Goal: Task Accomplishment & Management: Manage account settings

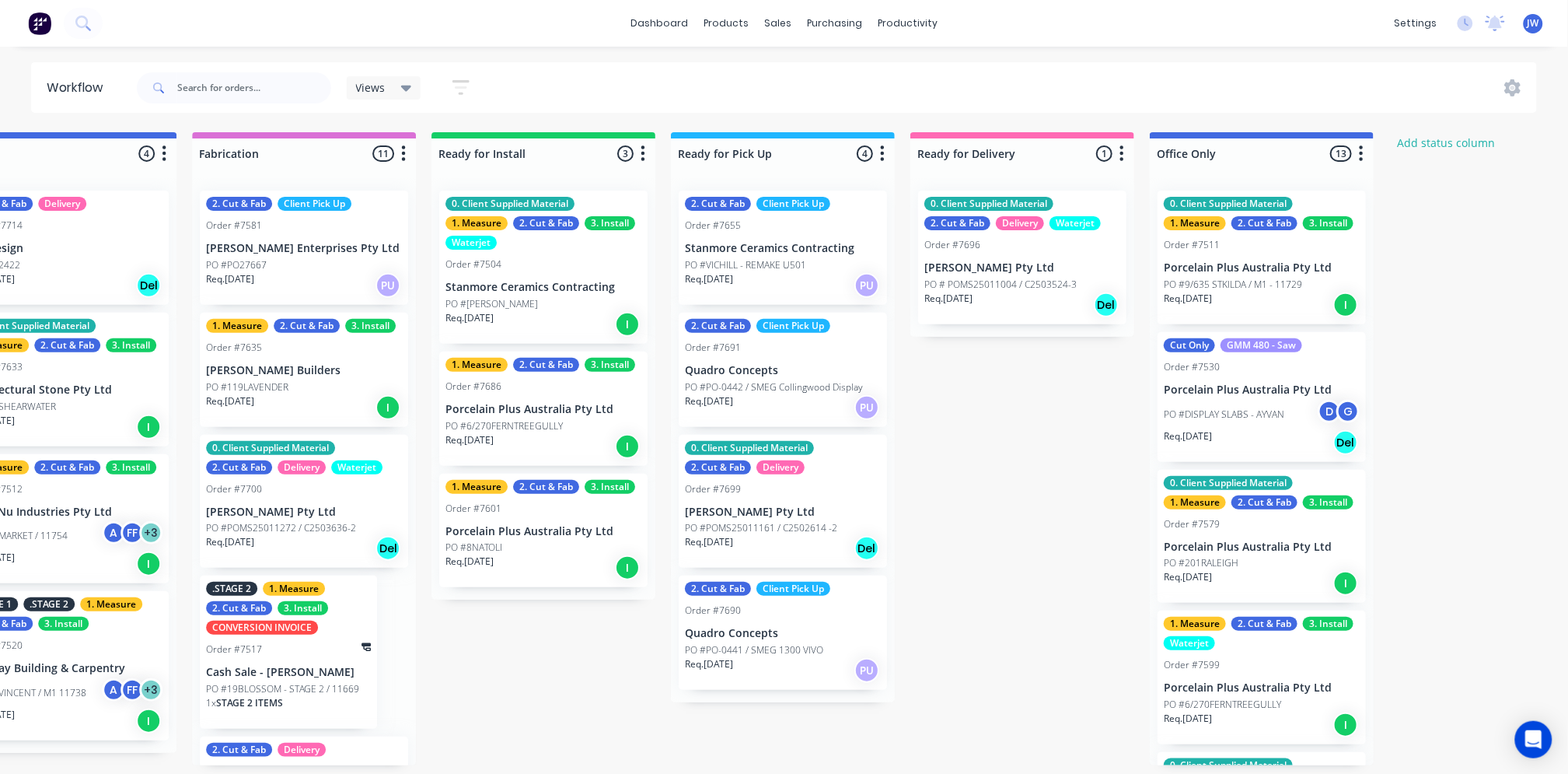
scroll to position [0, 1526]
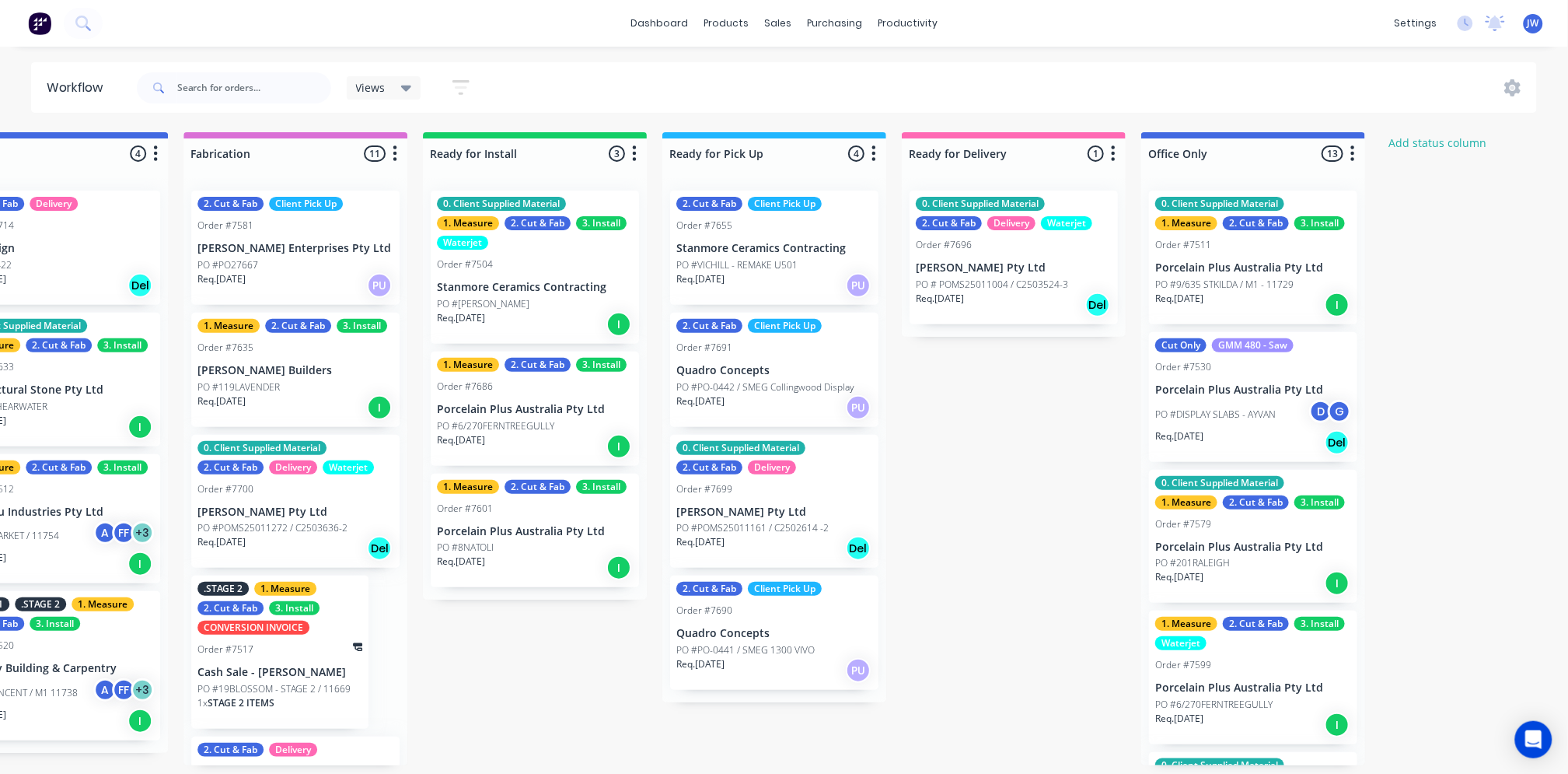
click at [1378, 731] on div "Submitted 14 Status colour #273444 hex #273444 Save Cancel Summaries Total orde…" at bounding box center [97, 448] width 3270 height 633
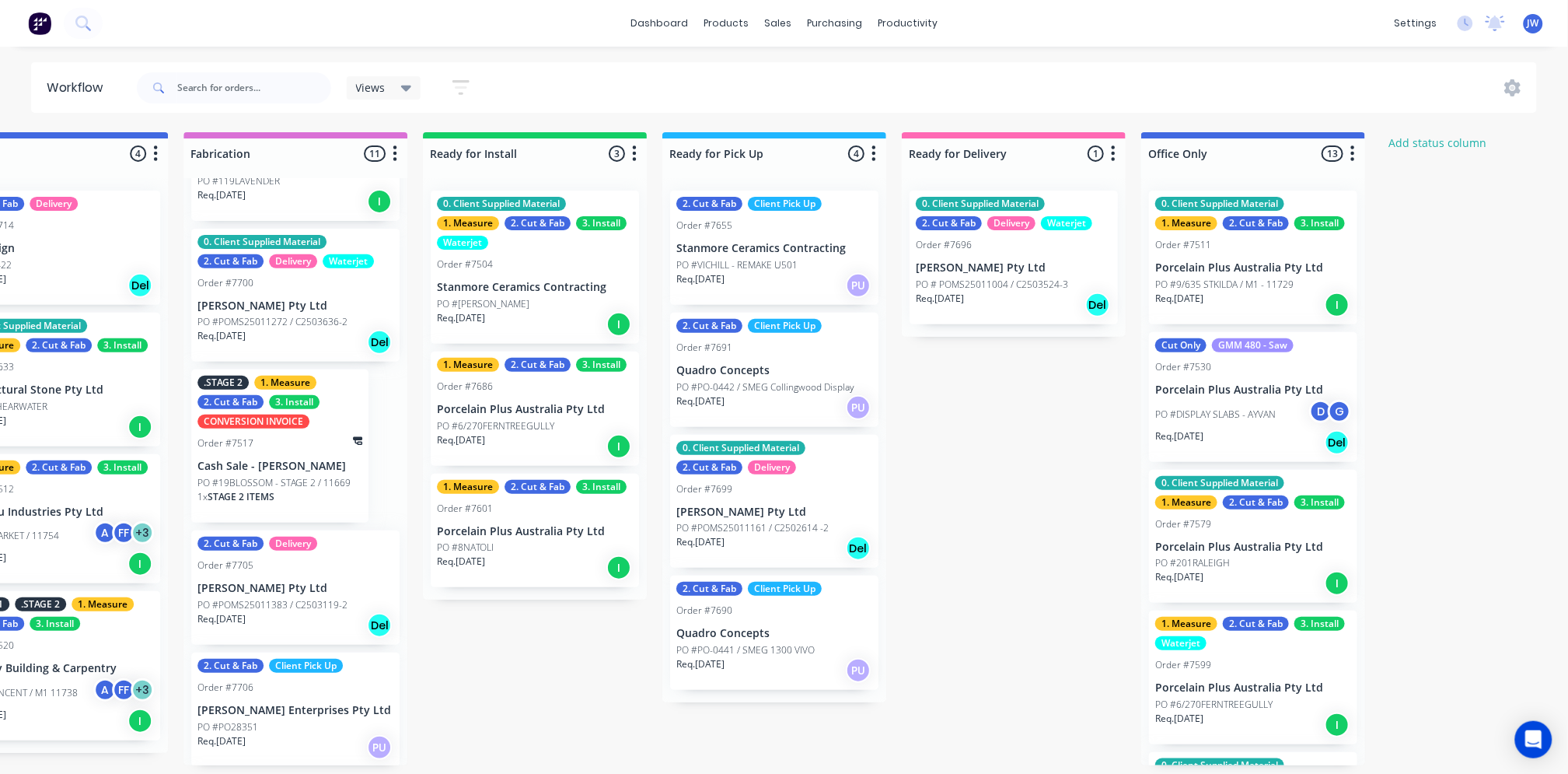
scroll to position [0, 0]
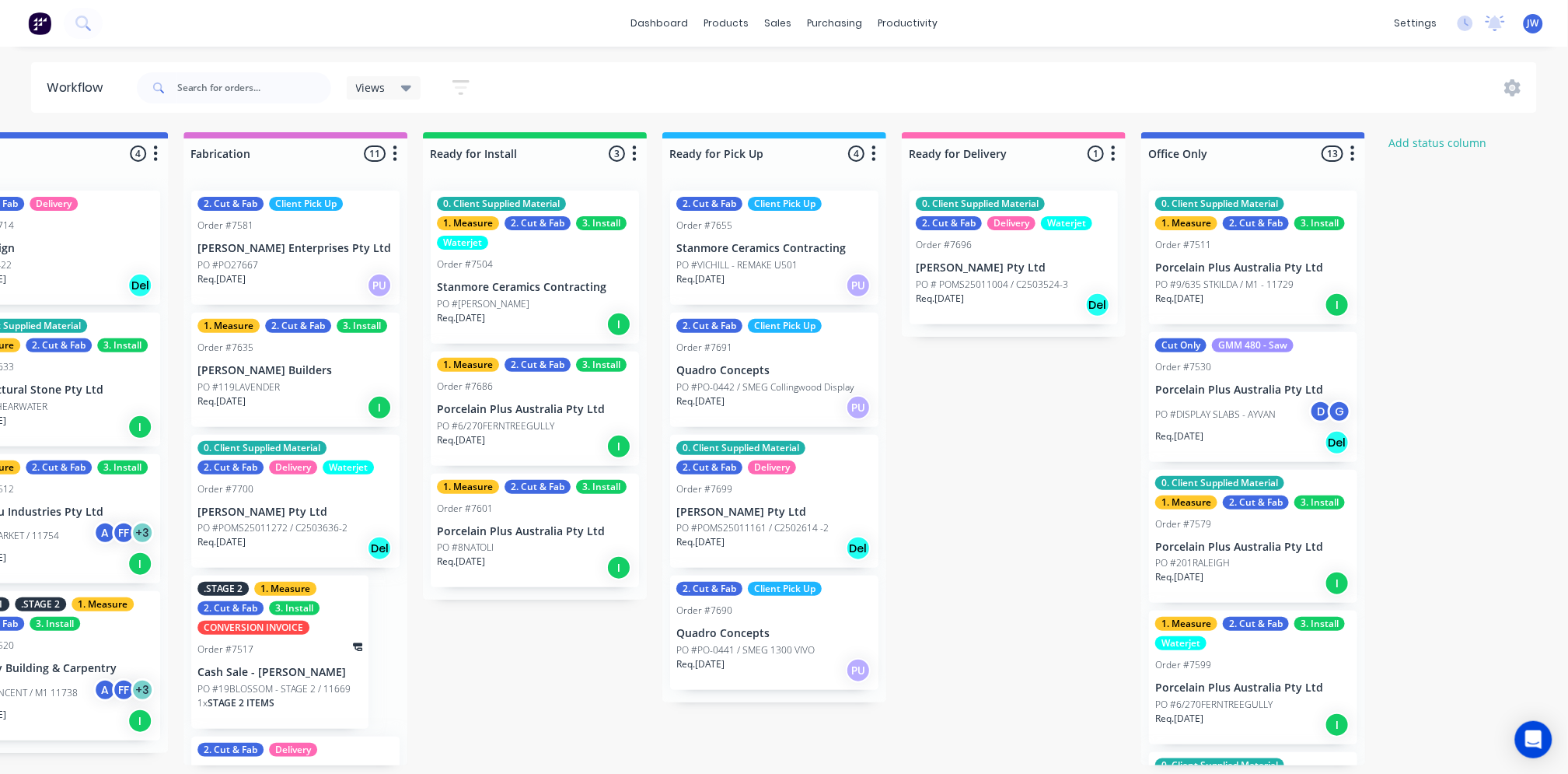
click at [766, 656] on p "PO #PO-0441 / SMEG 1300 VIVO" at bounding box center [745, 650] width 139 height 14
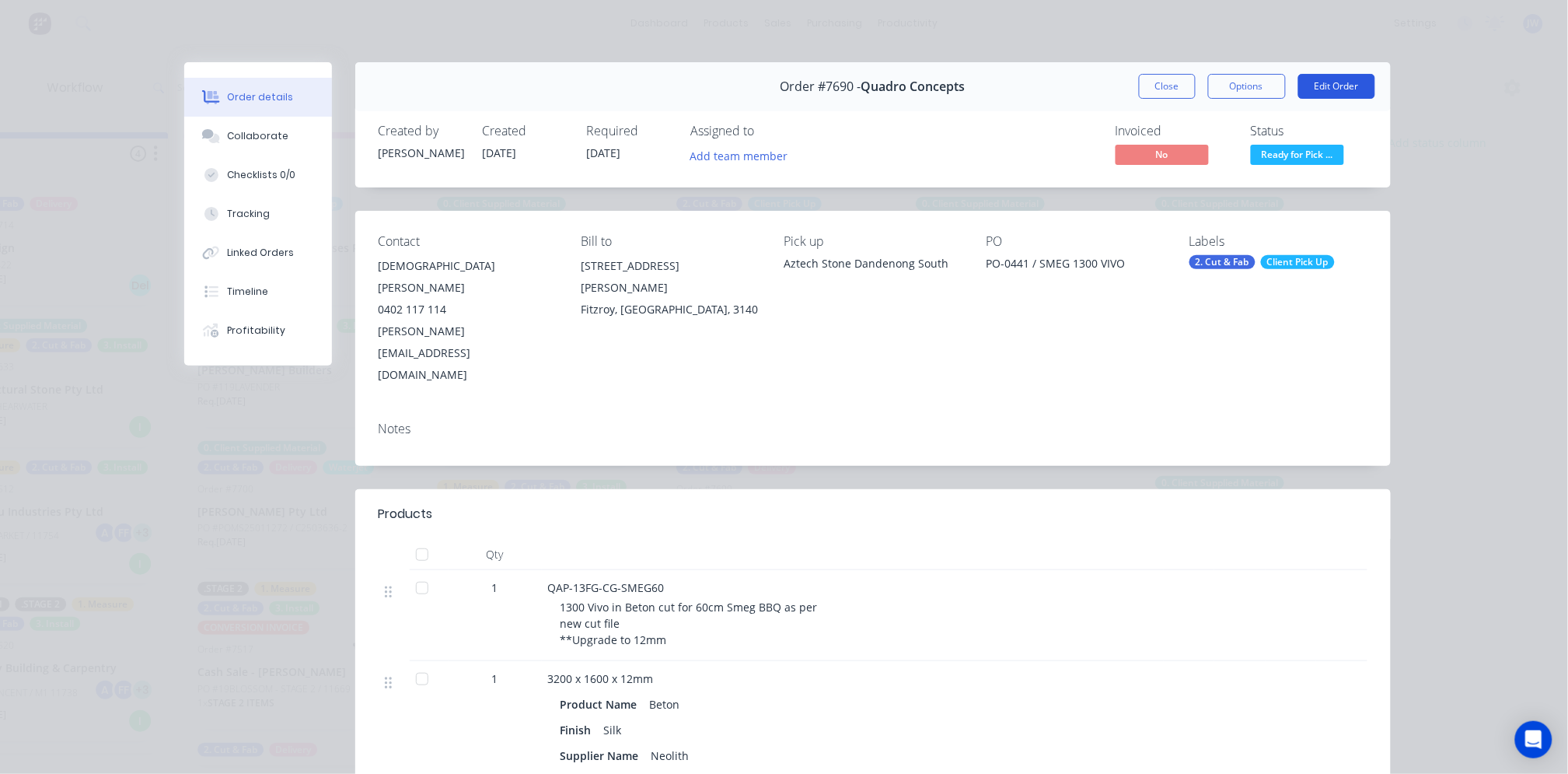
click at [1333, 84] on button "Edit Order" at bounding box center [1337, 86] width 77 height 24
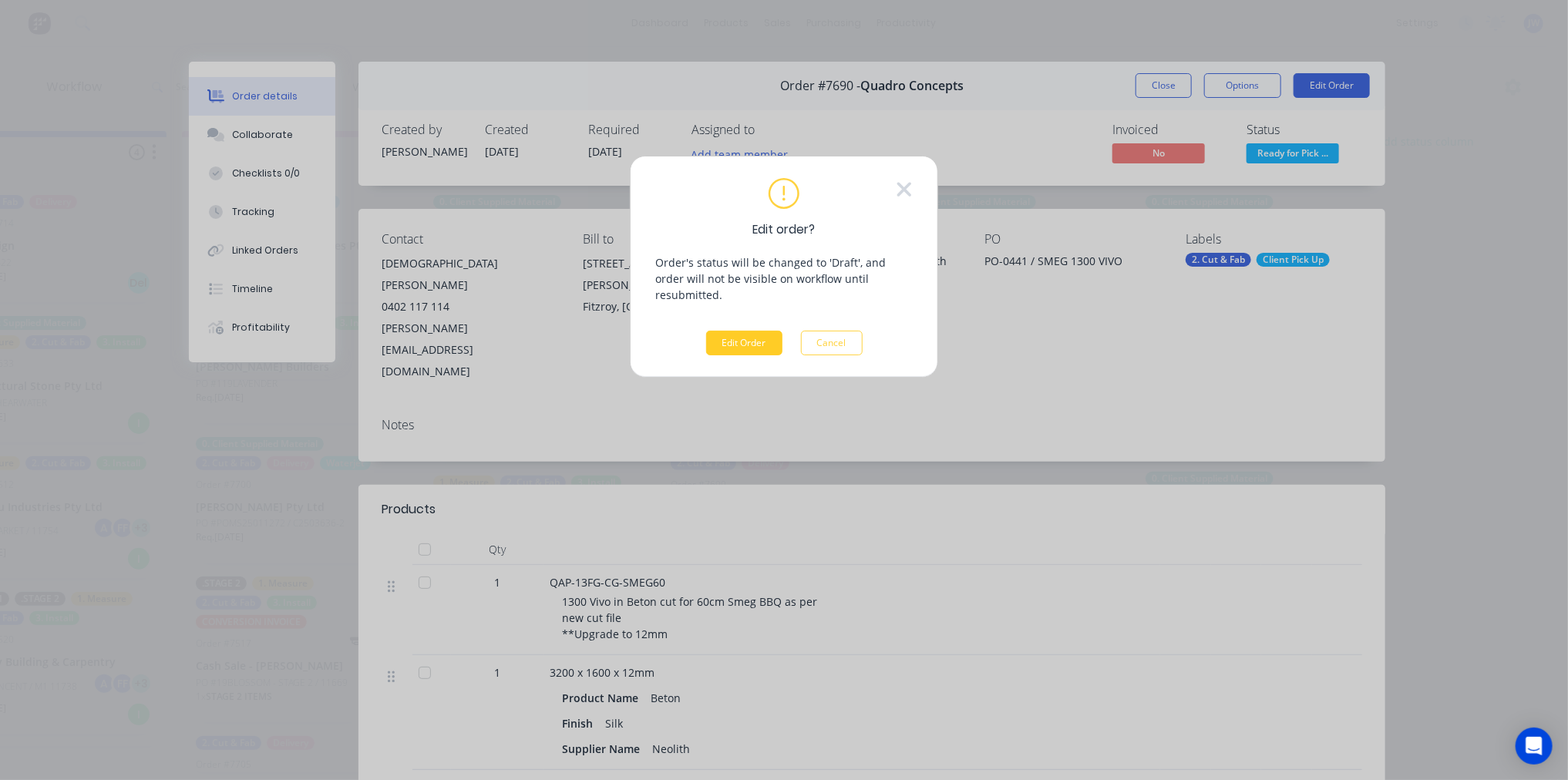
click at [746, 335] on button "Edit Order" at bounding box center [744, 343] width 76 height 24
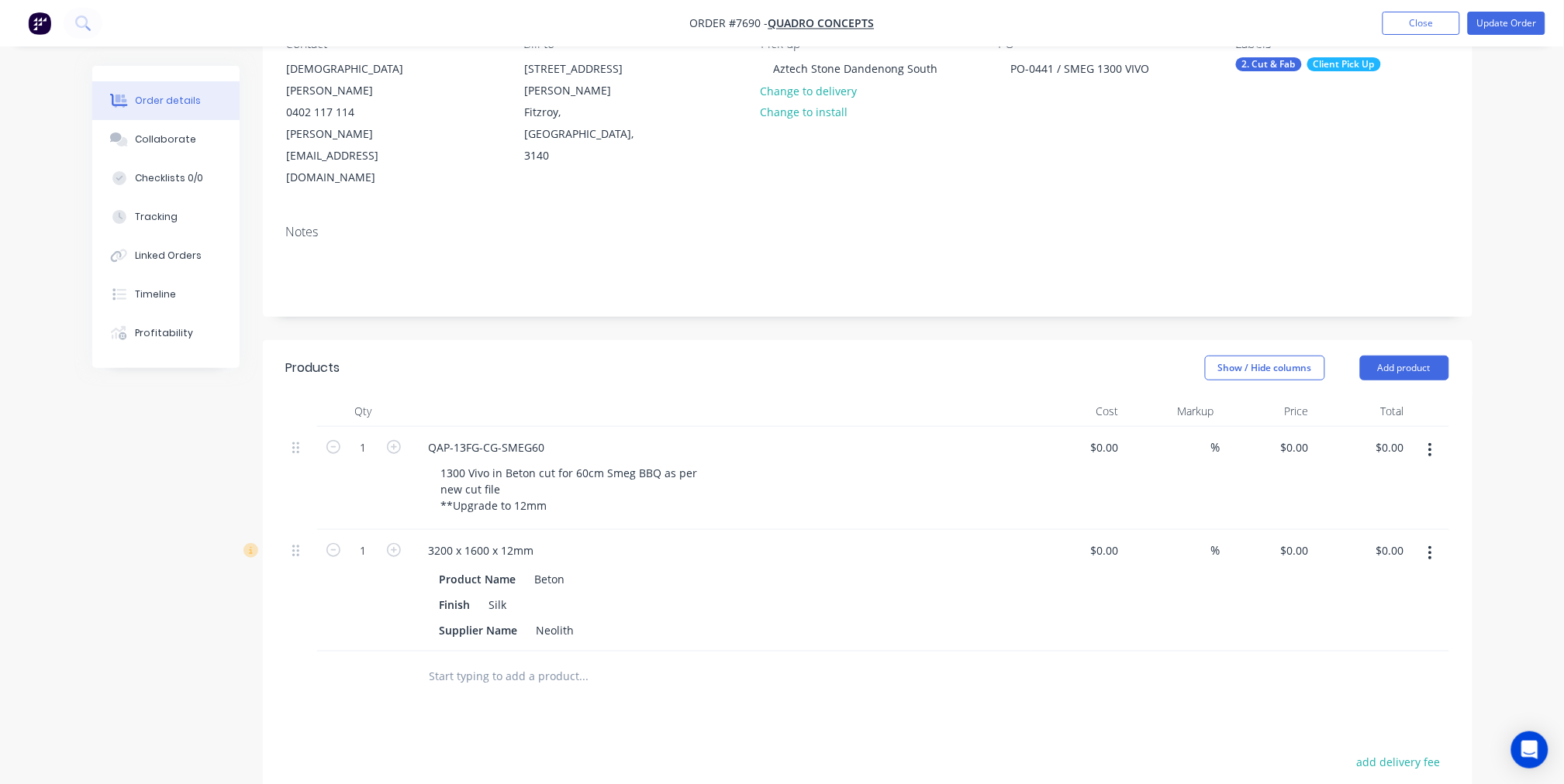
scroll to position [172, 0]
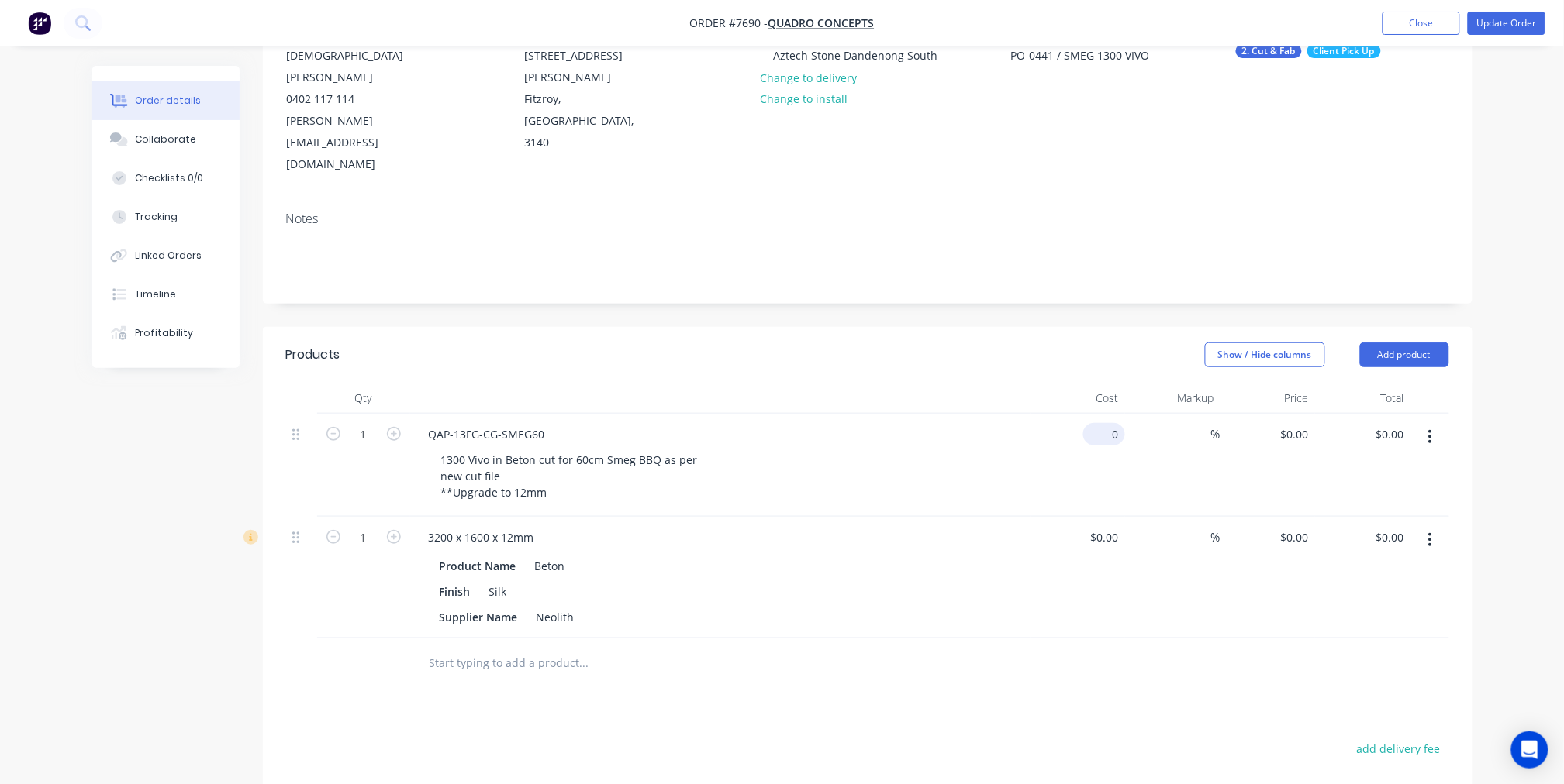
click at [1122, 423] on input "0" at bounding box center [1108, 434] width 36 height 22
type input "$347.00"
click at [1215, 425] on span "%" at bounding box center [1217, 434] width 10 height 18
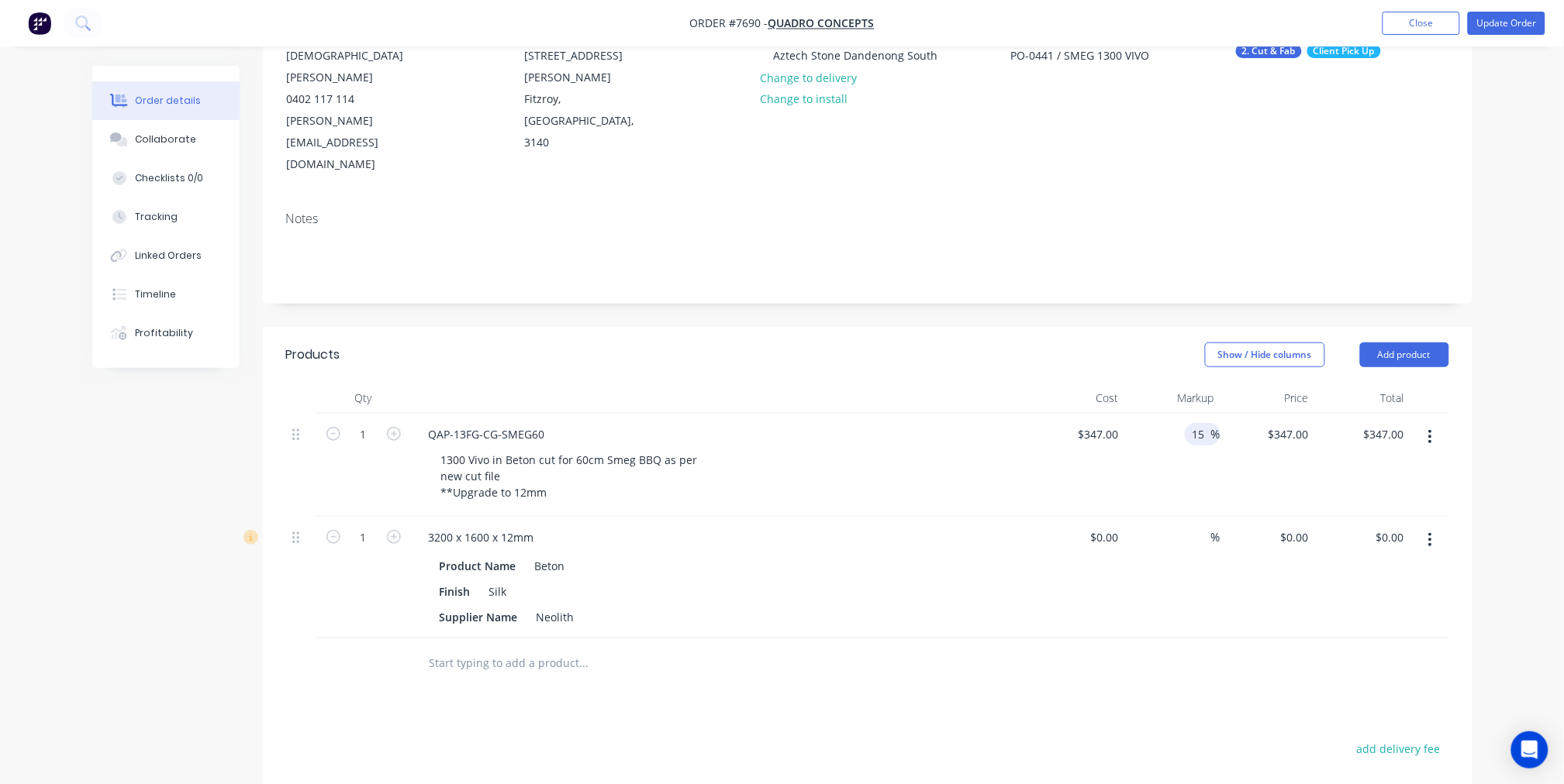
type input "15"
type input "$399.05"
click at [1189, 641] on div "Products Show / Hide columns Add product Qty Cost Markup Price Total 1 QAP-13FG…" at bounding box center [867, 694] width 1210 height 734
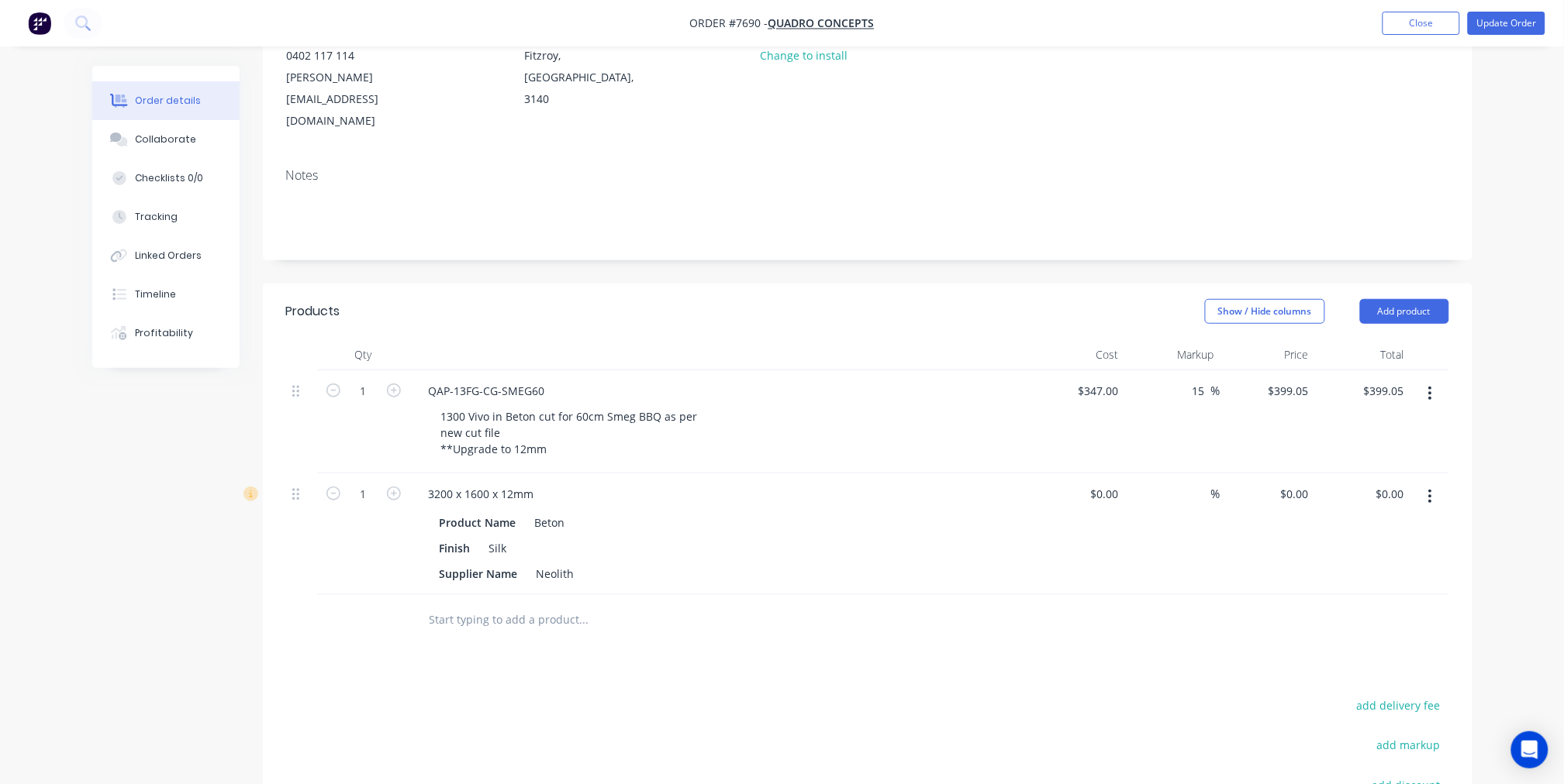
scroll to position [258, 0]
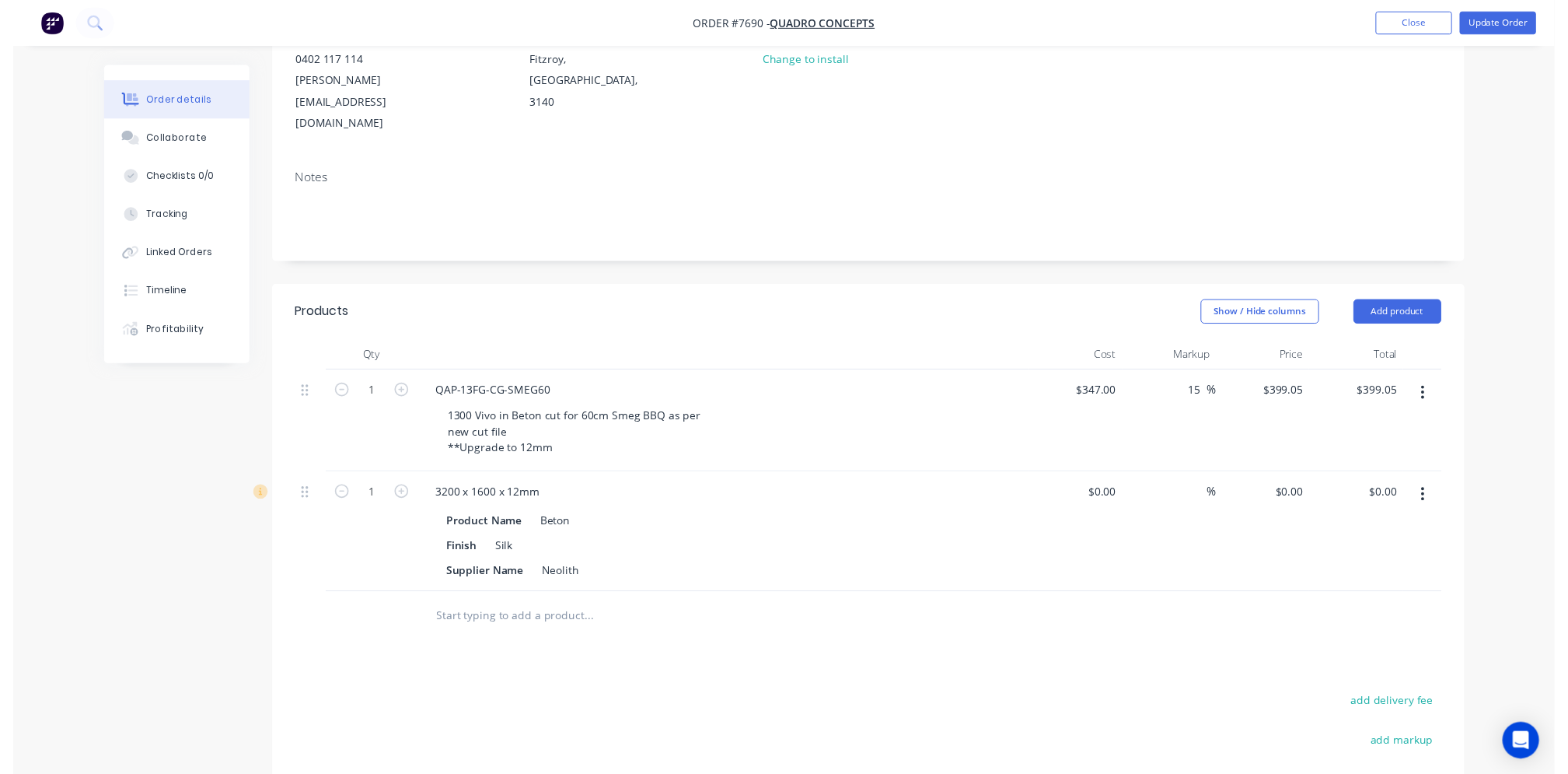
scroll to position [0, 0]
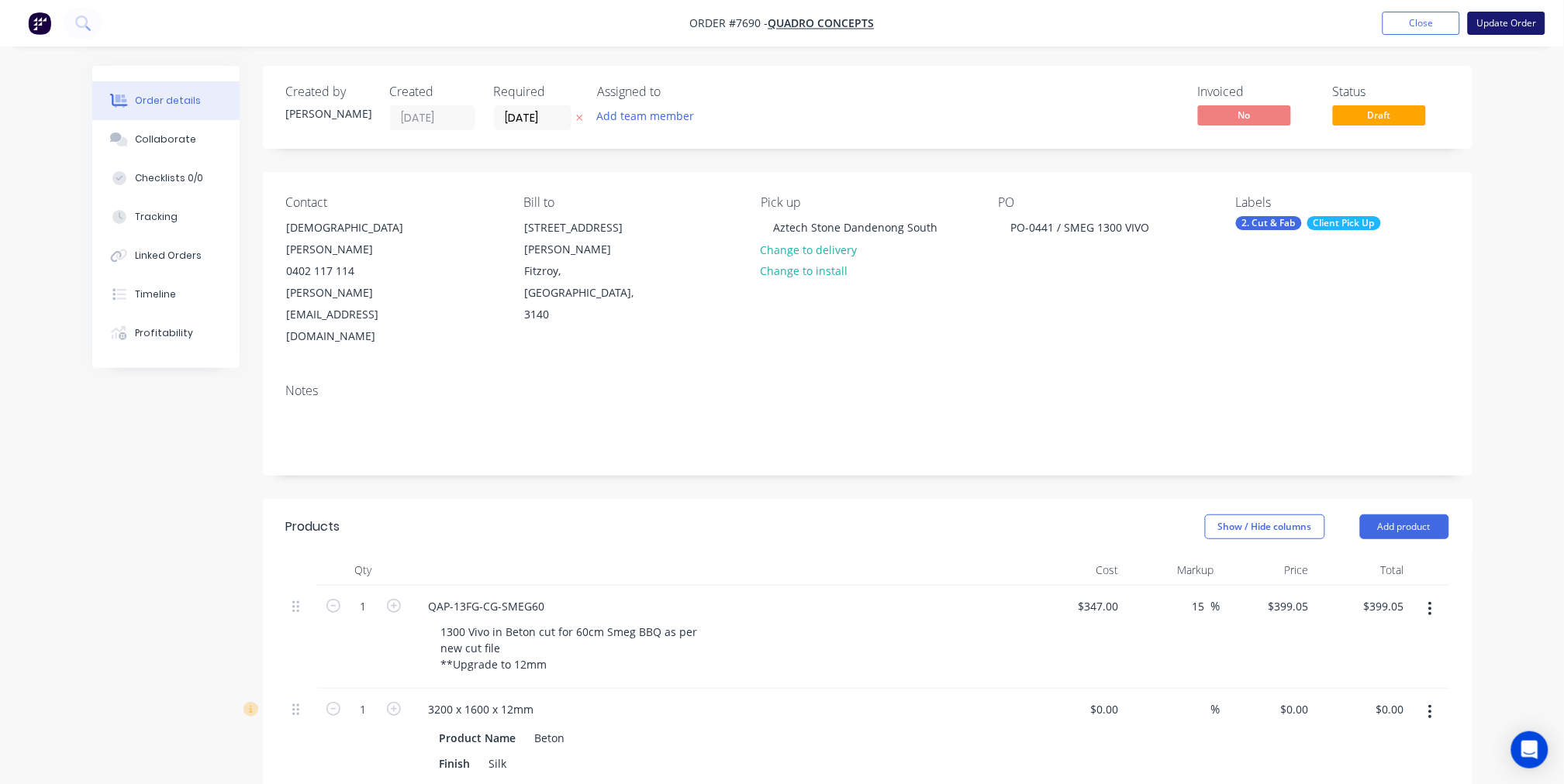
click at [1498, 27] on button "Update Order" at bounding box center [1507, 23] width 78 height 23
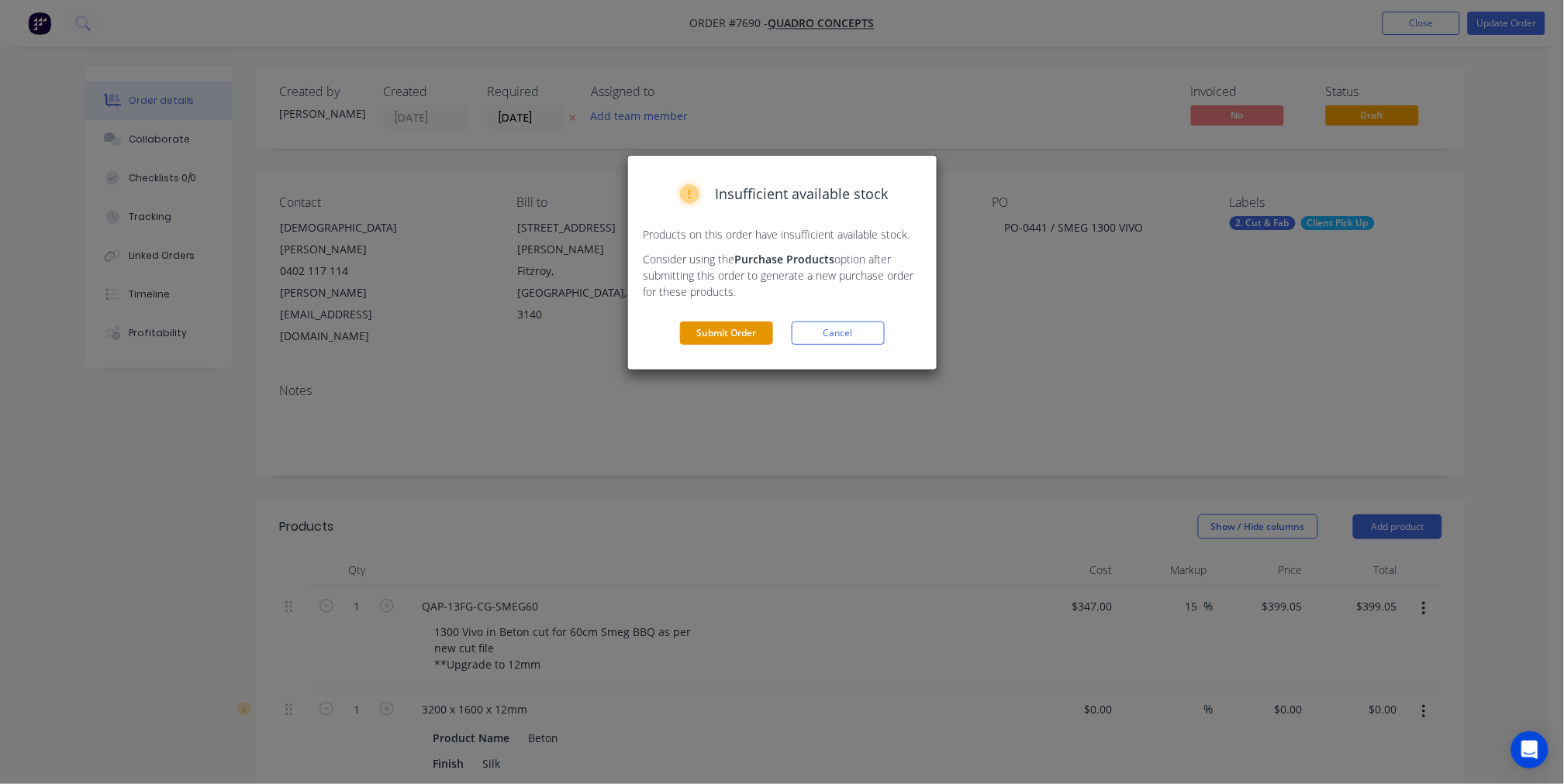
click at [758, 331] on button "Submit Order" at bounding box center [727, 334] width 93 height 23
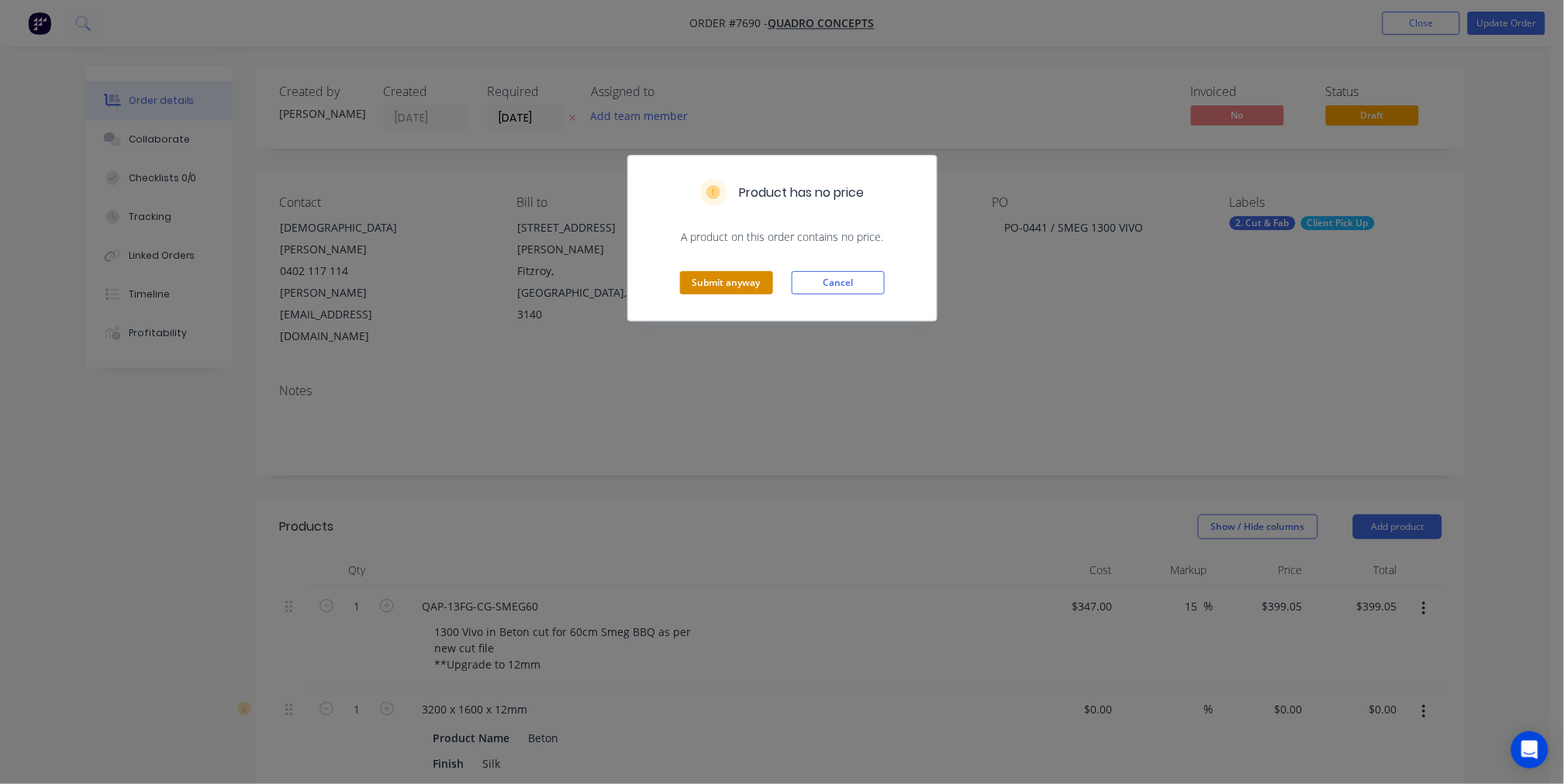
click at [741, 284] on button "Submit anyway" at bounding box center [727, 283] width 93 height 23
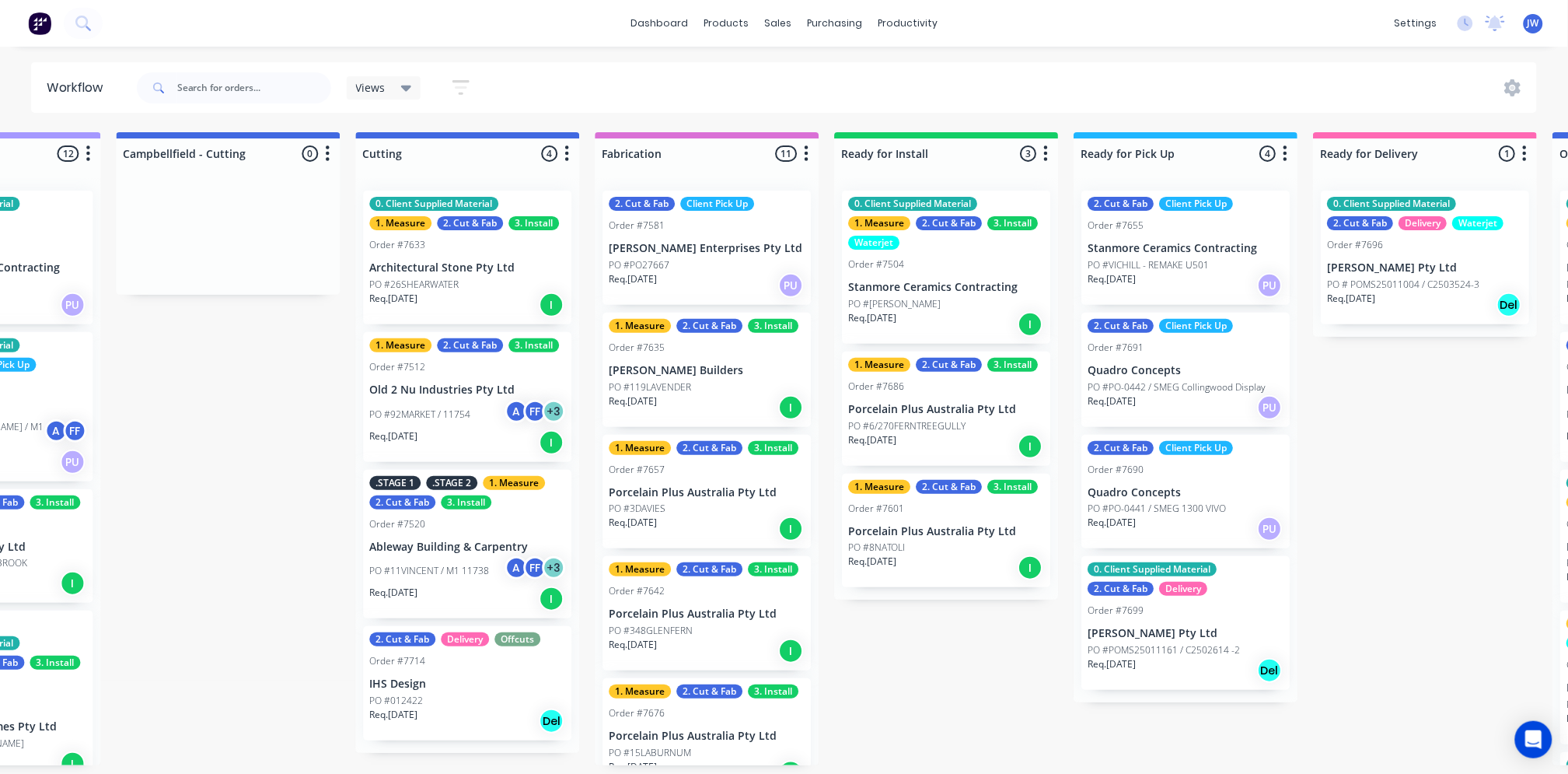
scroll to position [0, 1115]
click at [1183, 385] on p "PO #PO-0442 / SMEG Collingwood Display" at bounding box center [1177, 387] width 178 height 14
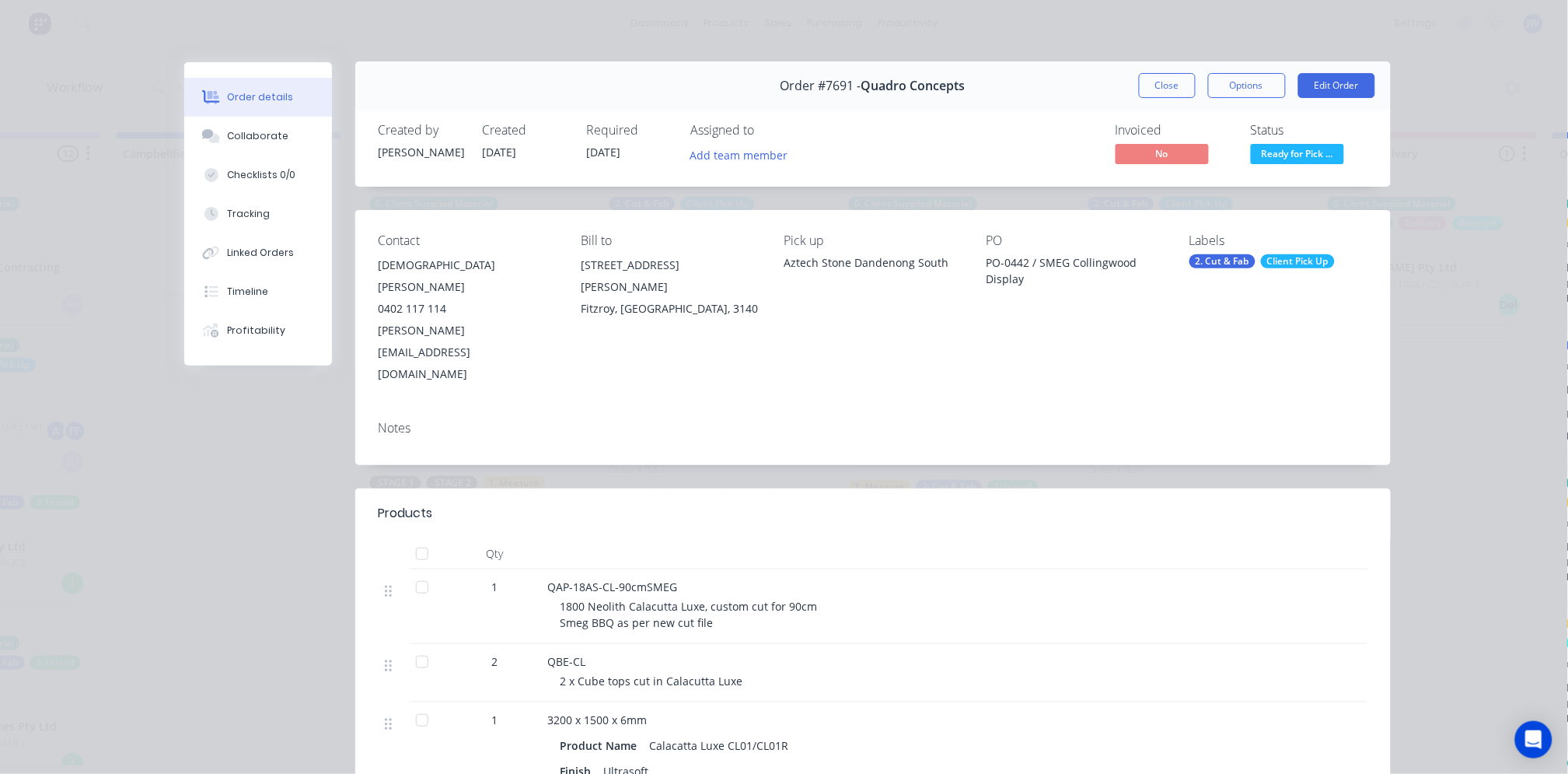
scroll to position [0, 0]
click at [1348, 82] on button "Edit Order" at bounding box center [1337, 86] width 77 height 24
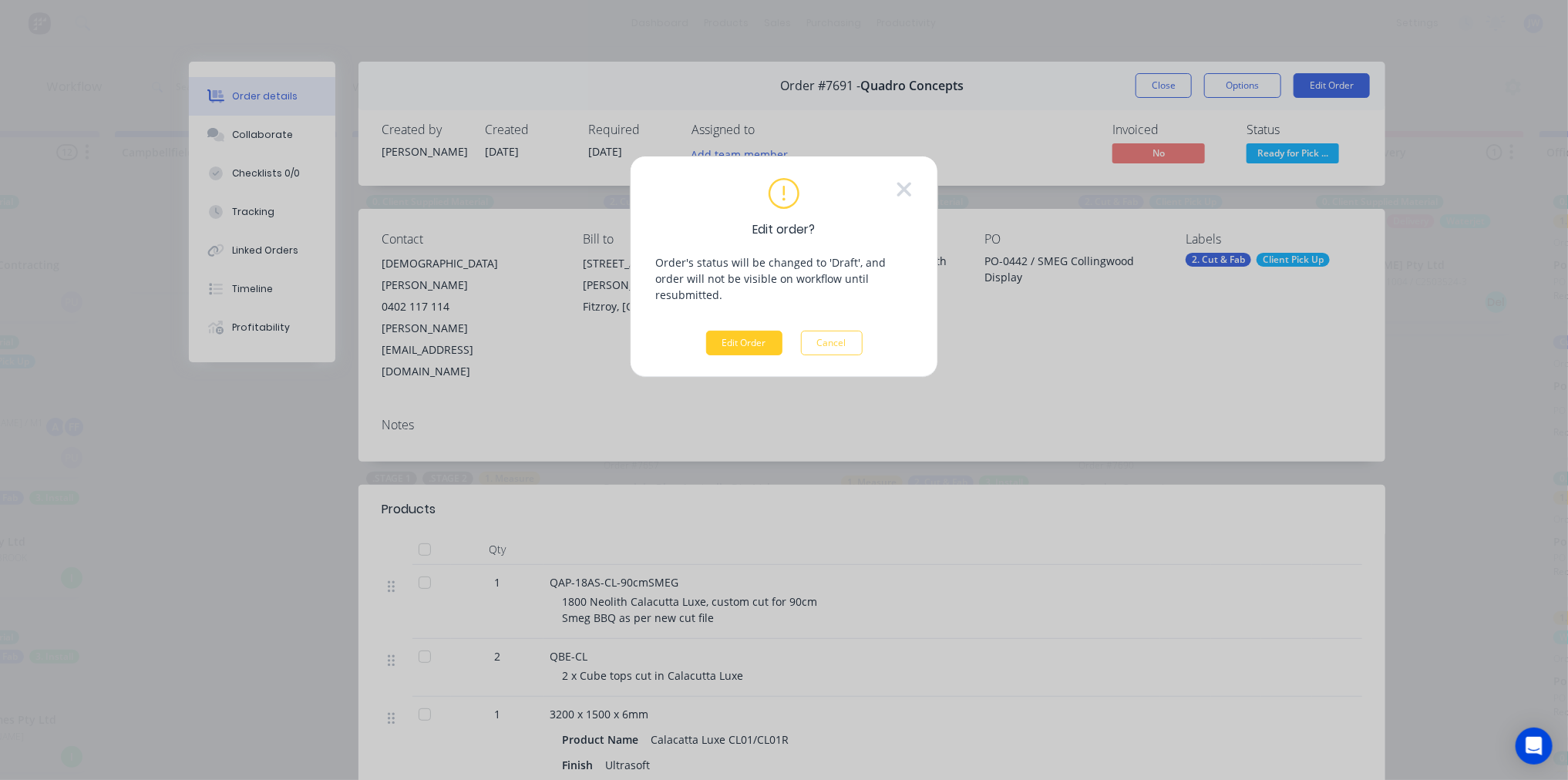
click at [749, 331] on button "Edit Order" at bounding box center [744, 343] width 76 height 24
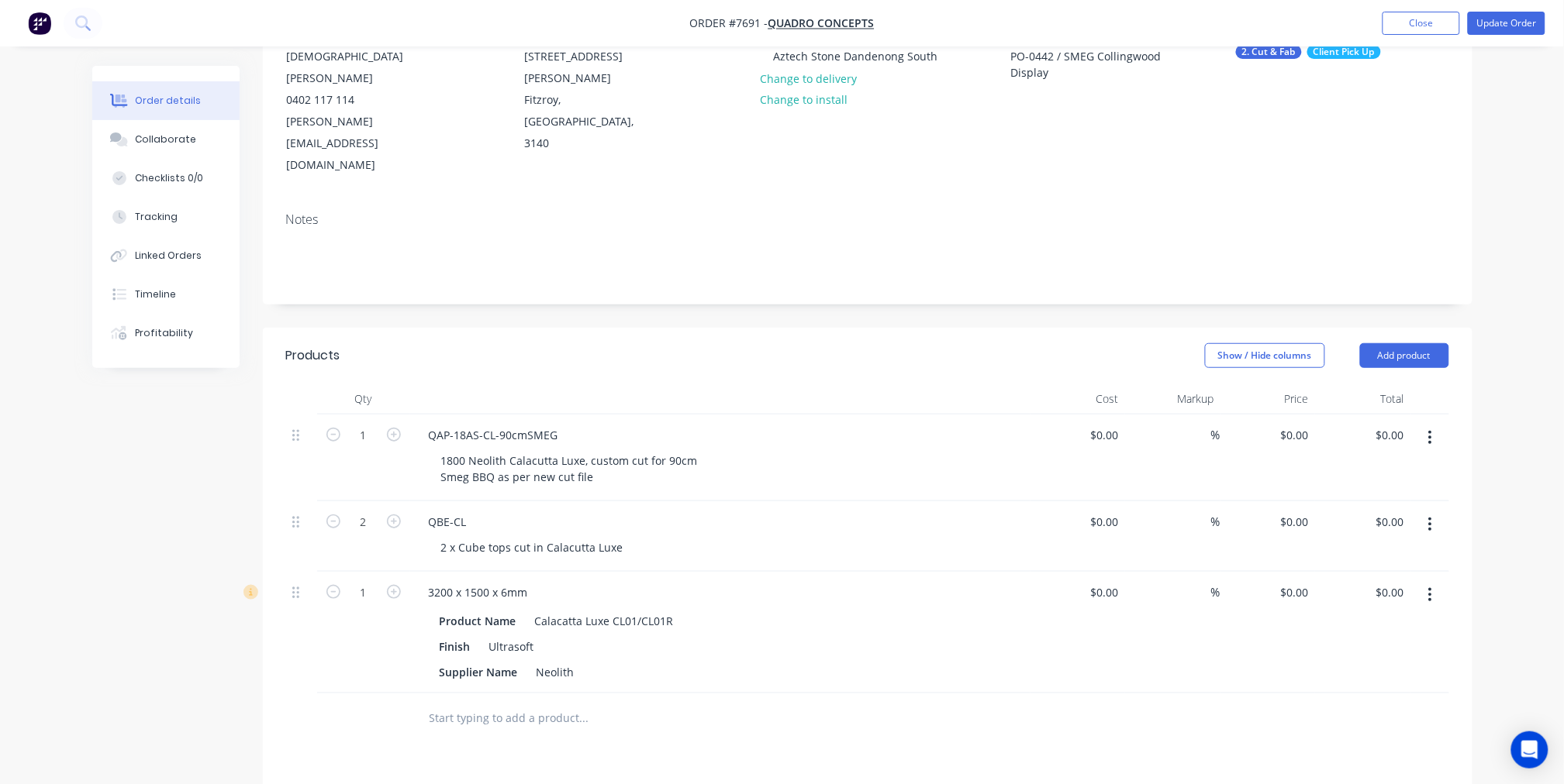
scroll to position [172, 0]
click at [1116, 423] on input "0" at bounding box center [1116, 434] width 18 height 22
type input "$1,115.00"
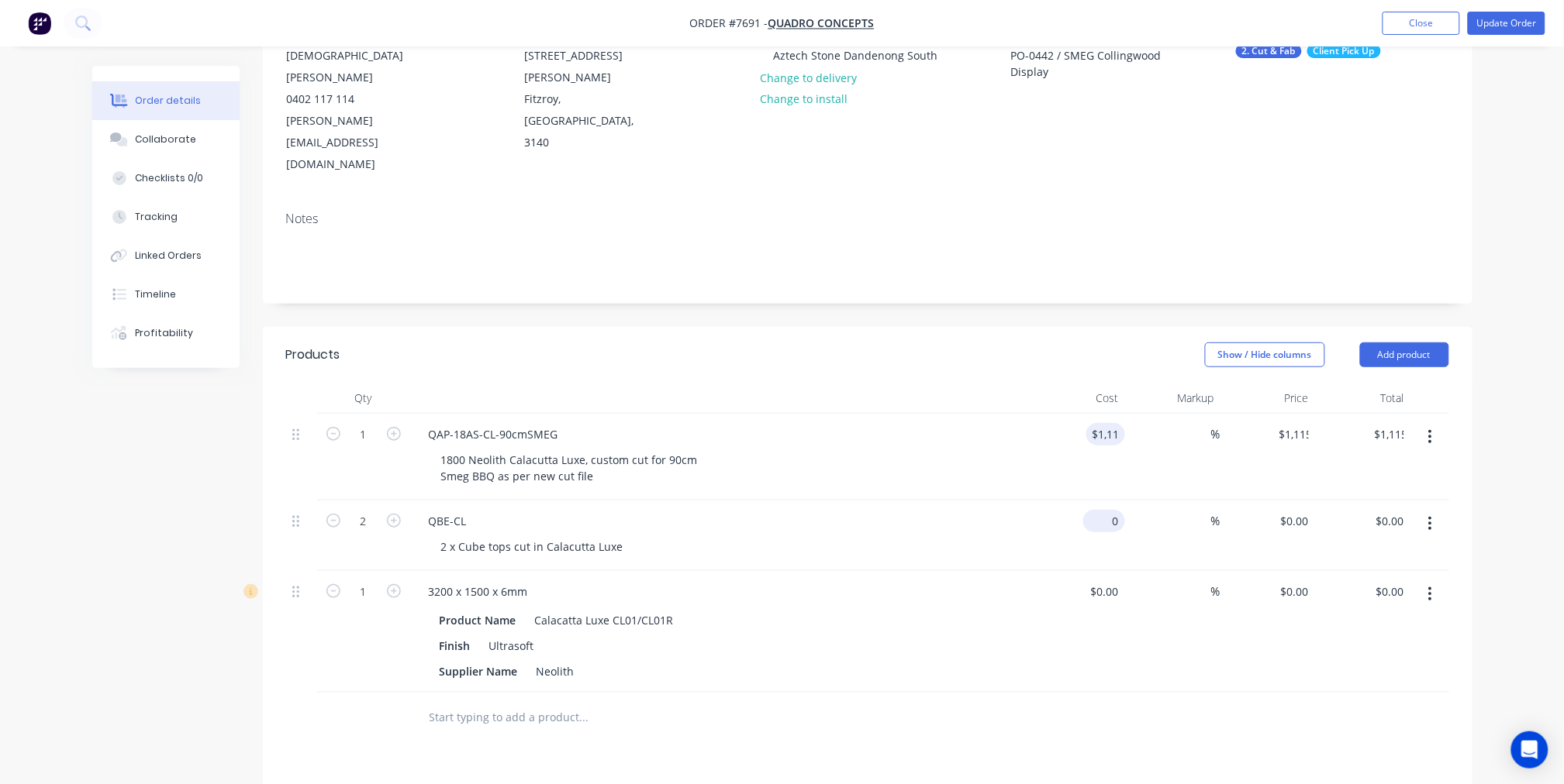
click at [1103, 510] on div "0 $0.00" at bounding box center [1104, 520] width 42 height 22
type input "$50.00"
type input "$100.00"
click at [1111, 683] on div "Products Show / Hide columns Add product Qty Cost Markup Price Total 1 QAP-18AS…" at bounding box center [867, 721] width 1210 height 788
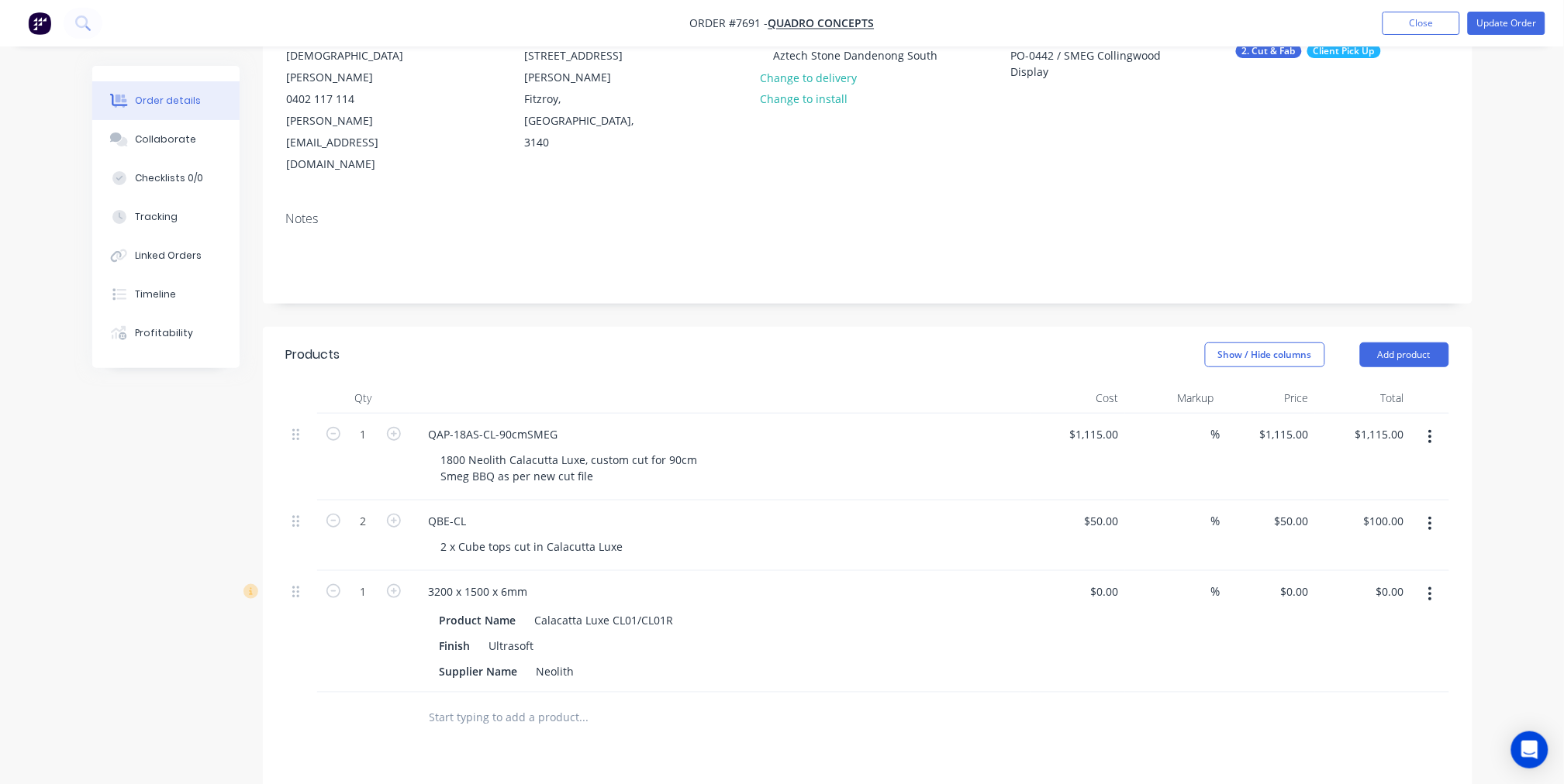
click at [1184, 414] on div "%" at bounding box center [1173, 457] width 95 height 87
click at [1200, 423] on input at bounding box center [1202, 434] width 18 height 22
type input "15"
type input "$1,282.25"
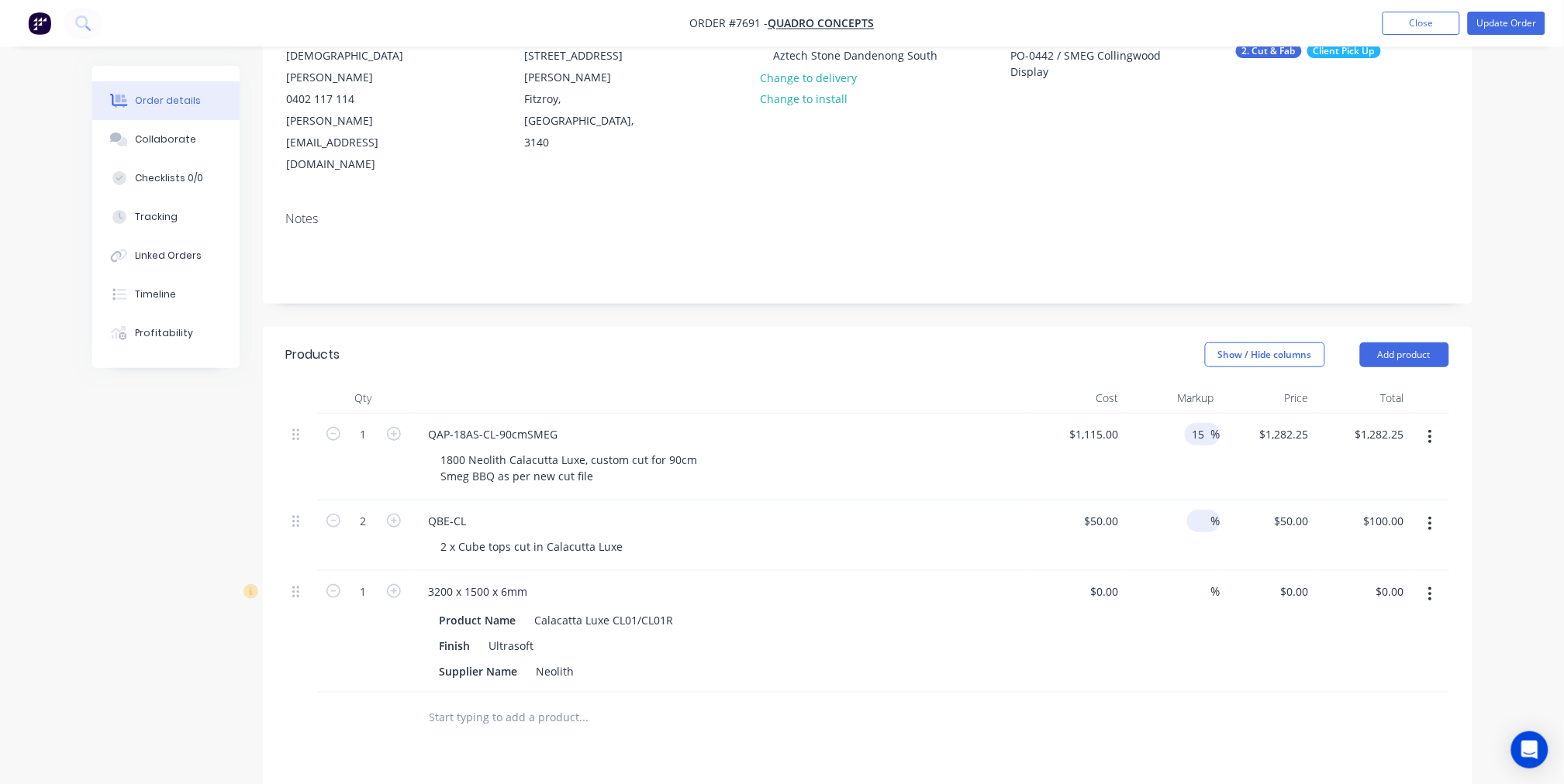
click at [1208, 510] on input at bounding box center [1202, 520] width 18 height 22
type input "15"
type input "$57.50"
type input "$115.00"
click at [1128, 702] on div "Products Show / Hide columns Add product Qty Cost Markup Price Total 1 QAP-18AS…" at bounding box center [867, 721] width 1210 height 788
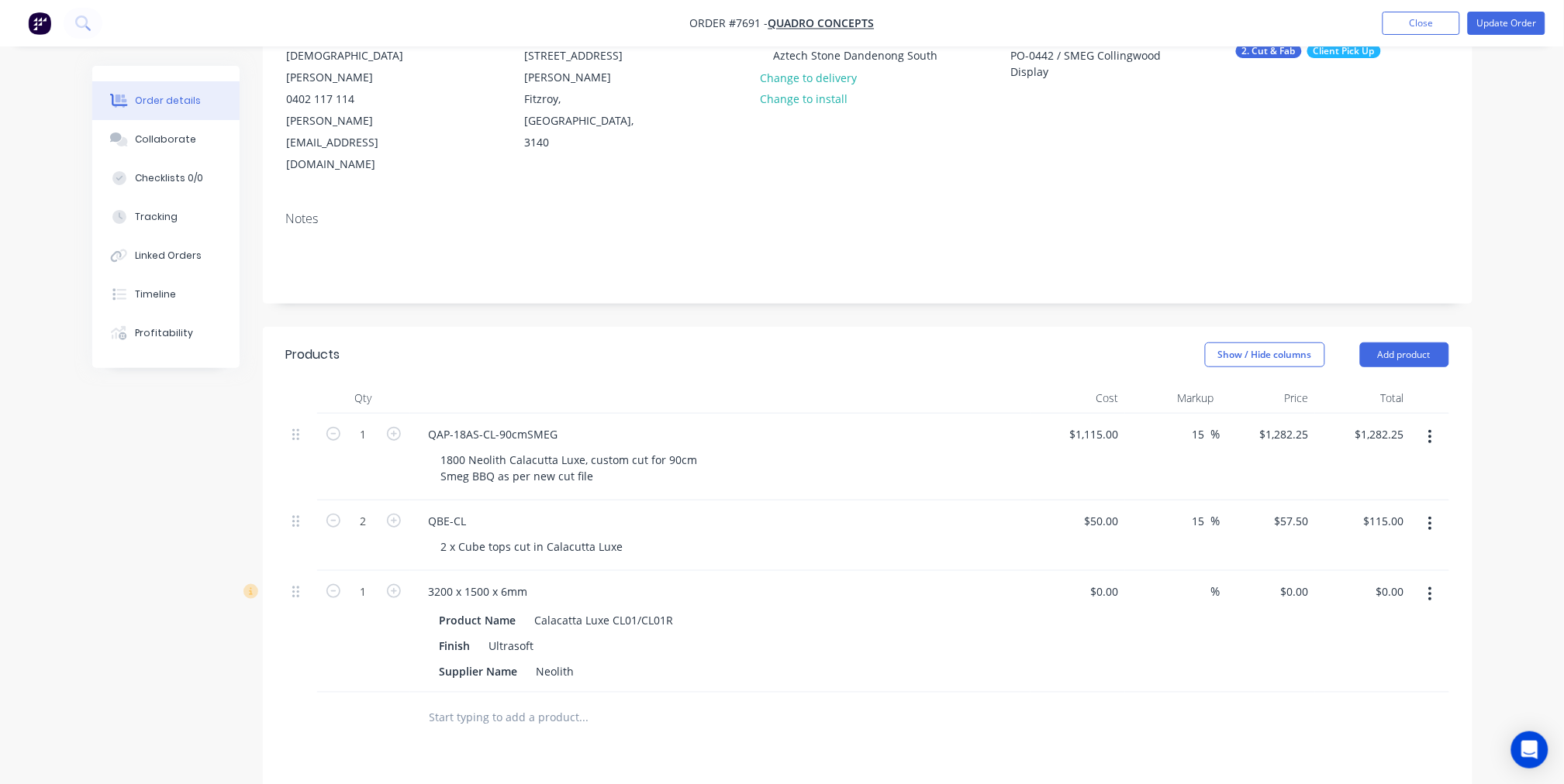
click at [1115, 693] on div at bounding box center [867, 718] width 1163 height 51
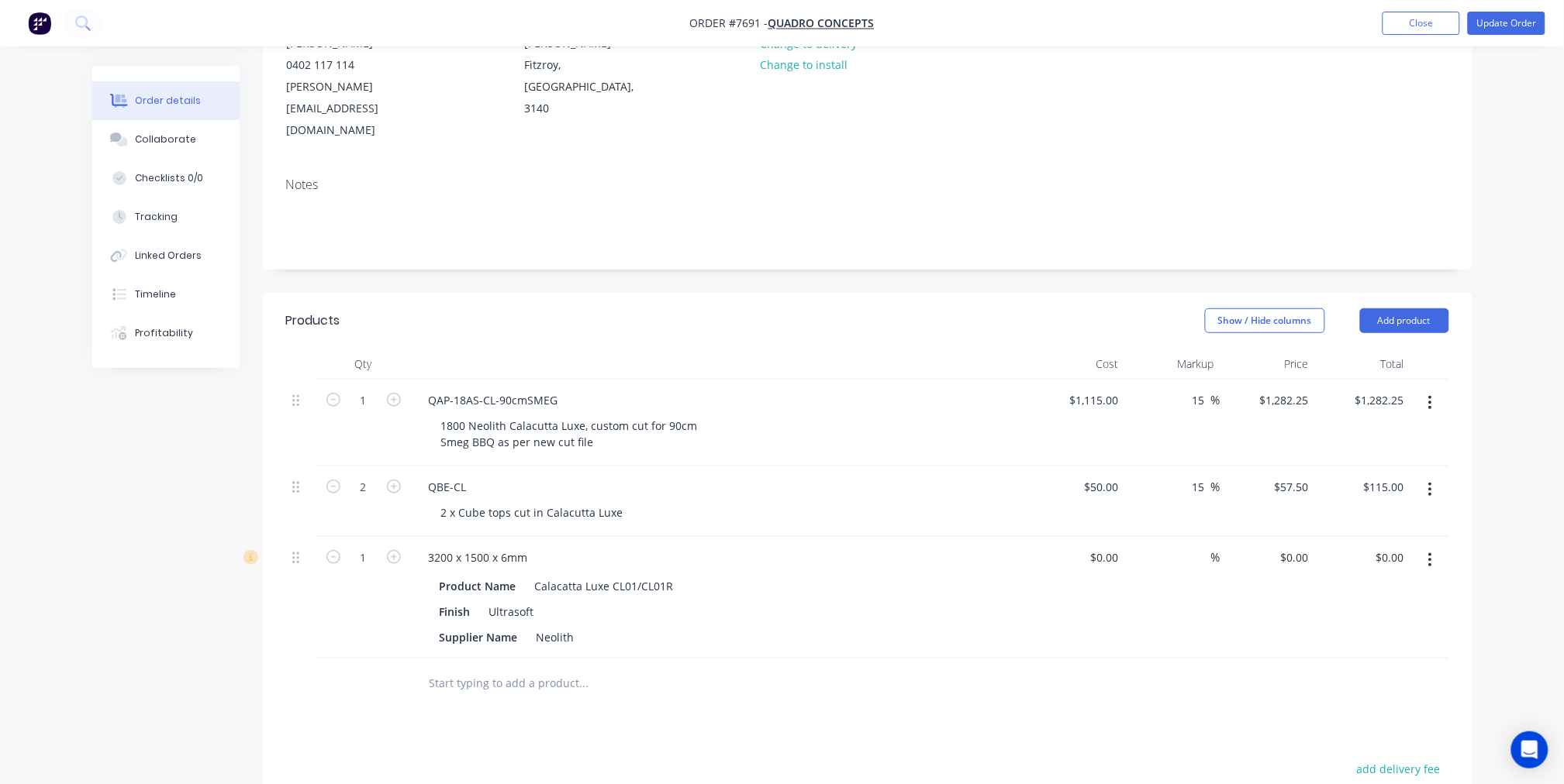
scroll to position [203, 0]
click at [1204, 392] on input "15" at bounding box center [1201, 403] width 20 height 22
type input "1"
type input "20"
type input "$1,338.00"
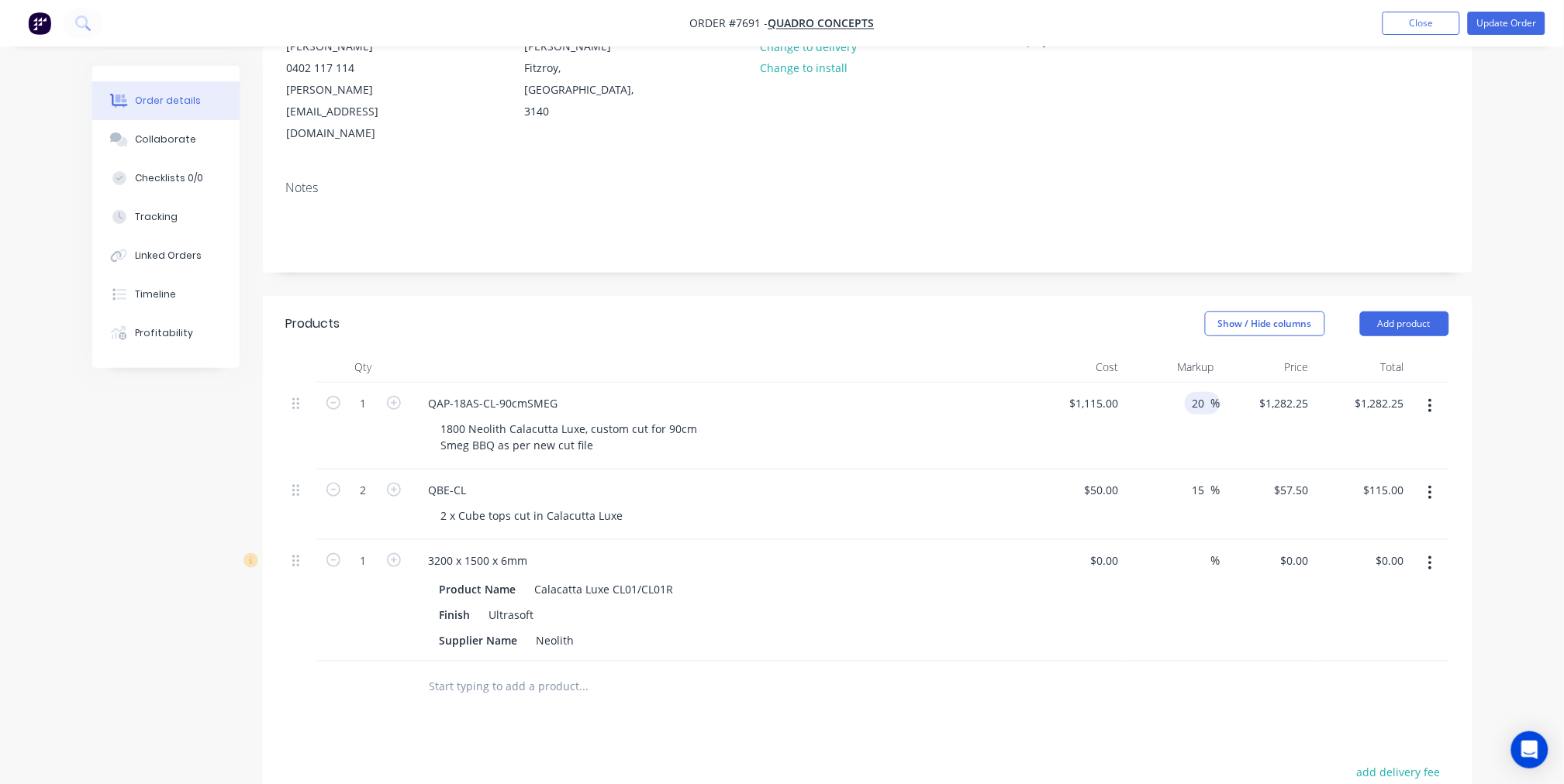
type input "$1,338.00"
click at [1180, 694] on div "Products Show / Hide columns Add product Qty Cost Markup Price Total 1 QAP-18AS…" at bounding box center [867, 690] width 1210 height 788
click at [1199, 479] on input "15" at bounding box center [1201, 489] width 20 height 22
type input "1"
type input "20"
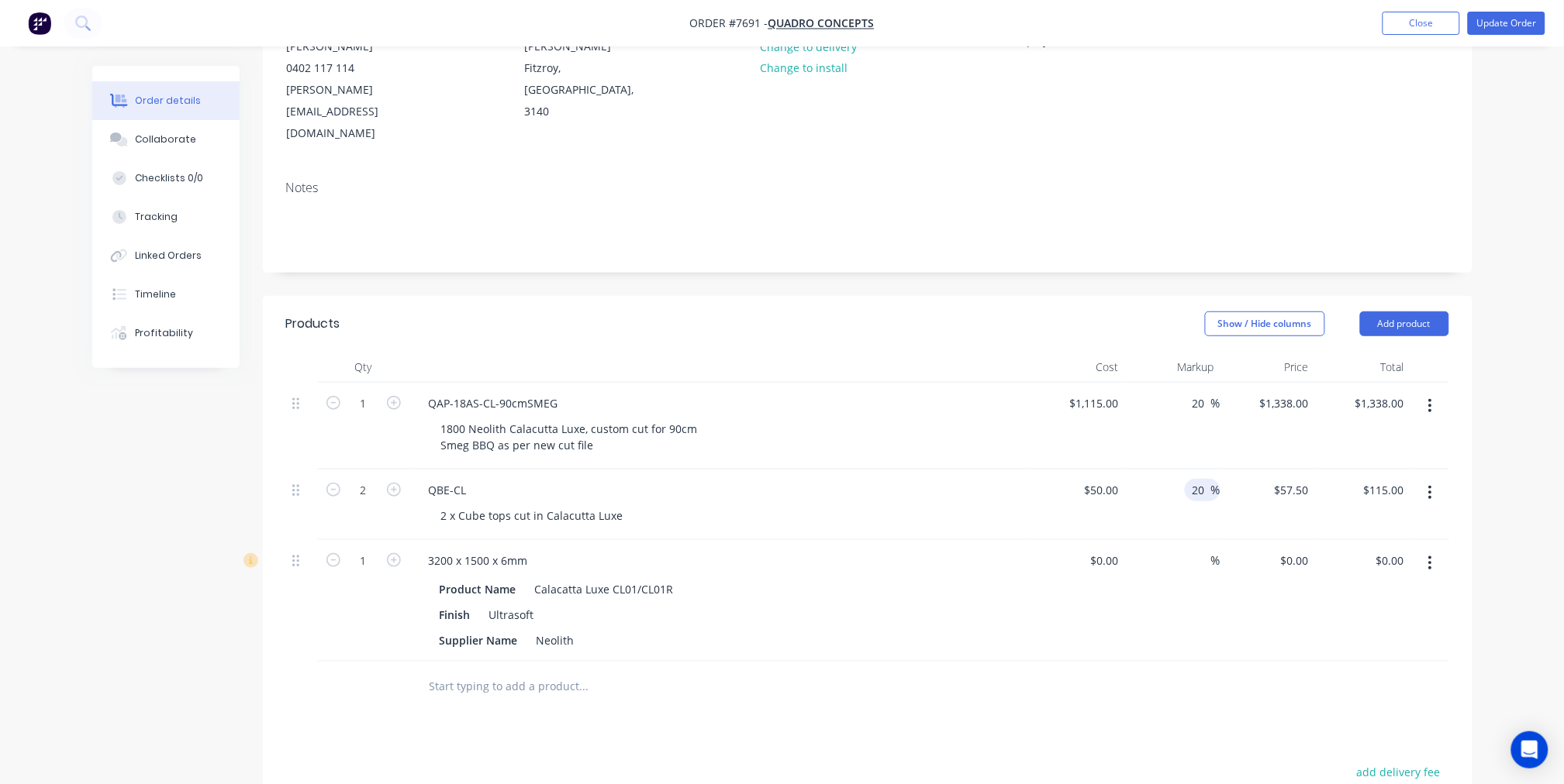
type input "$60.00"
type input "$120.00"
click at [1161, 669] on div "Products Show / Hide columns Add product Qty Cost Markup Price Total 1 QAP-18AS…" at bounding box center [867, 690] width 1210 height 788
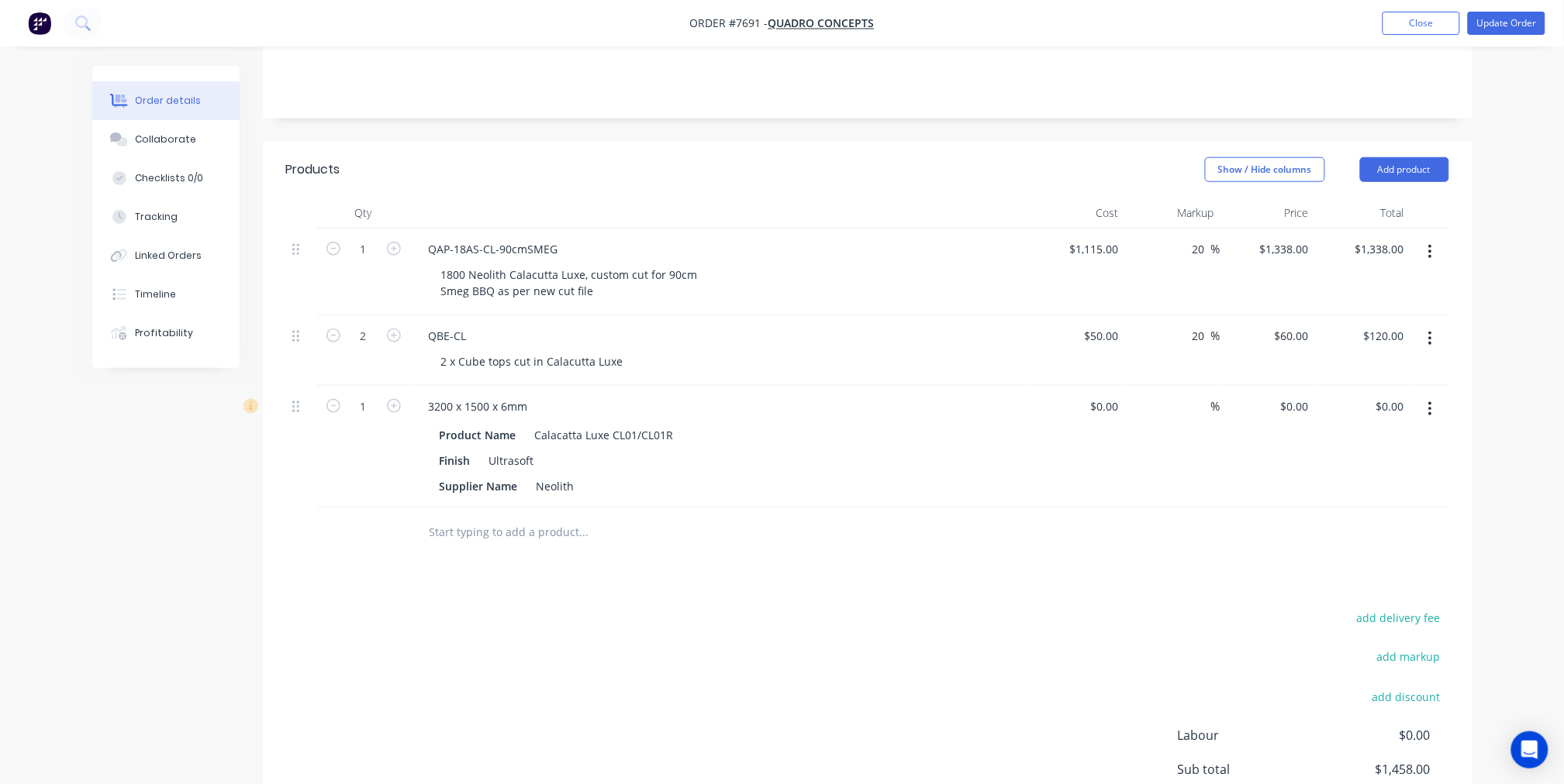
scroll to position [375, 0]
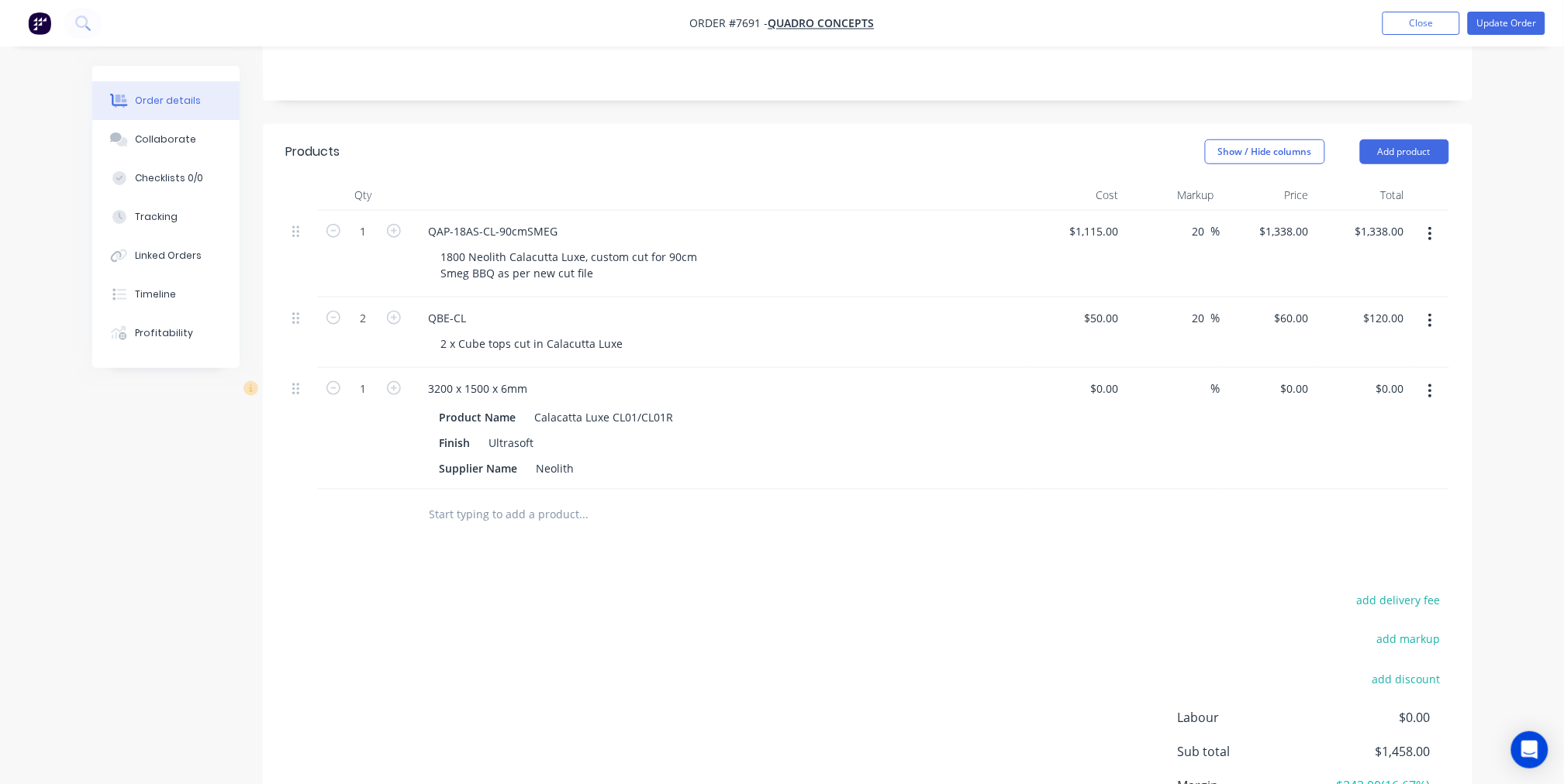
click at [942, 589] on div "add delivery fee add markup add discount Labour $0.00 Sub total $1,458.00 Margi…" at bounding box center [867, 739] width 1163 height 300
click at [727, 649] on div "add delivery fee add markup add discount Labour $0.00 Sub total $1,458.00 Margi…" at bounding box center [867, 739] width 1163 height 300
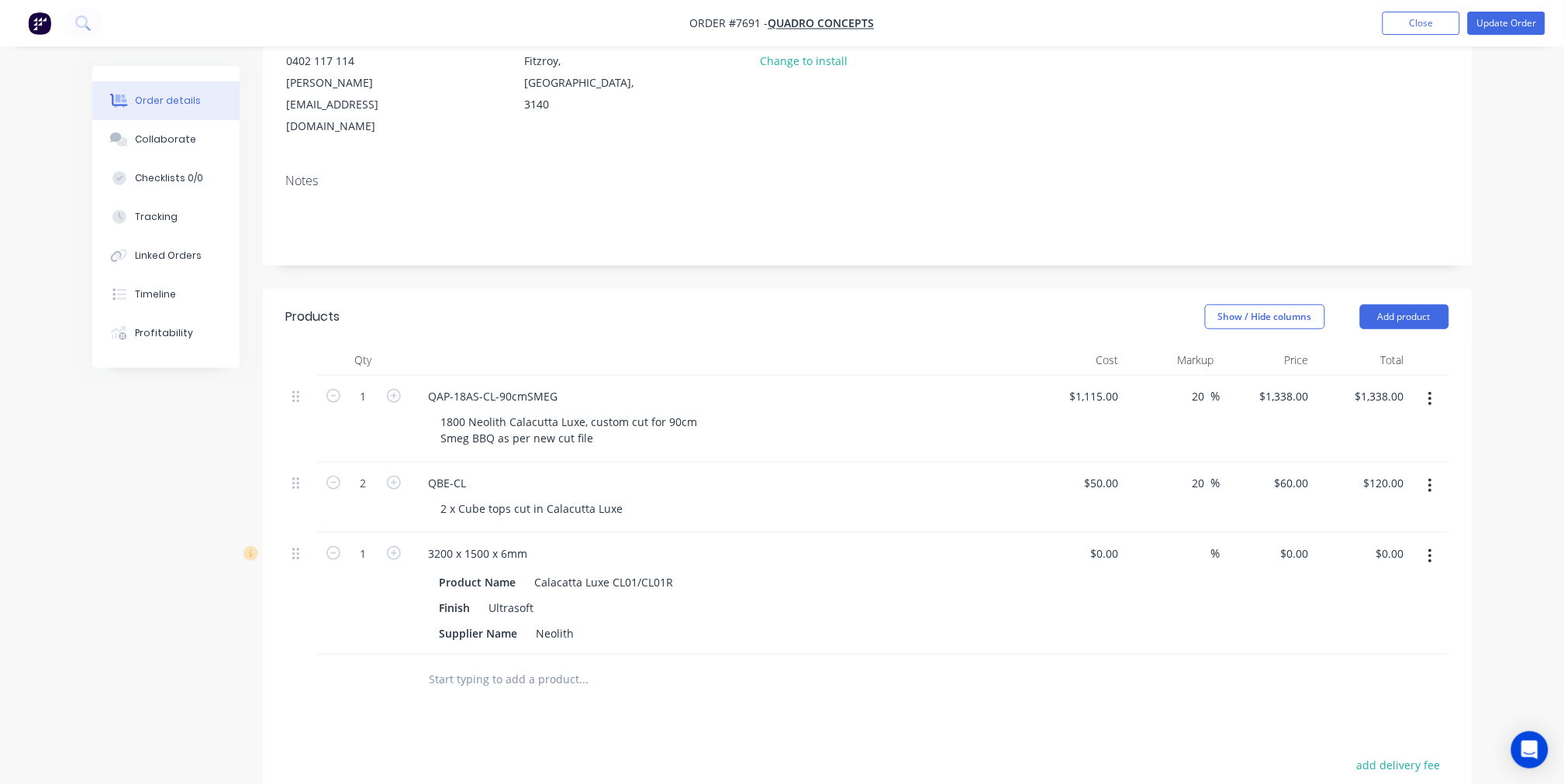
scroll to position [203, 0]
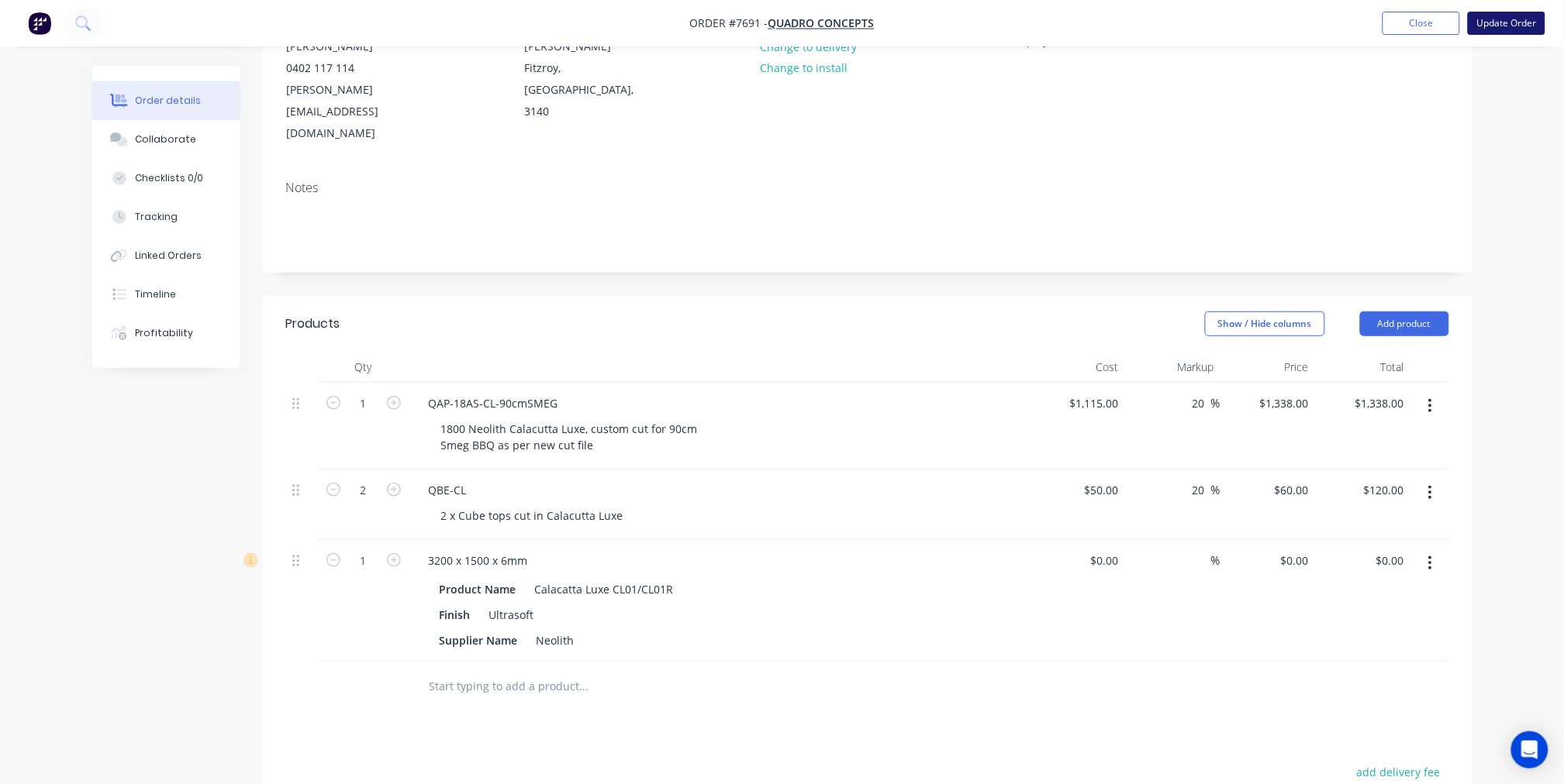
click at [1509, 27] on button "Update Order" at bounding box center [1507, 23] width 78 height 23
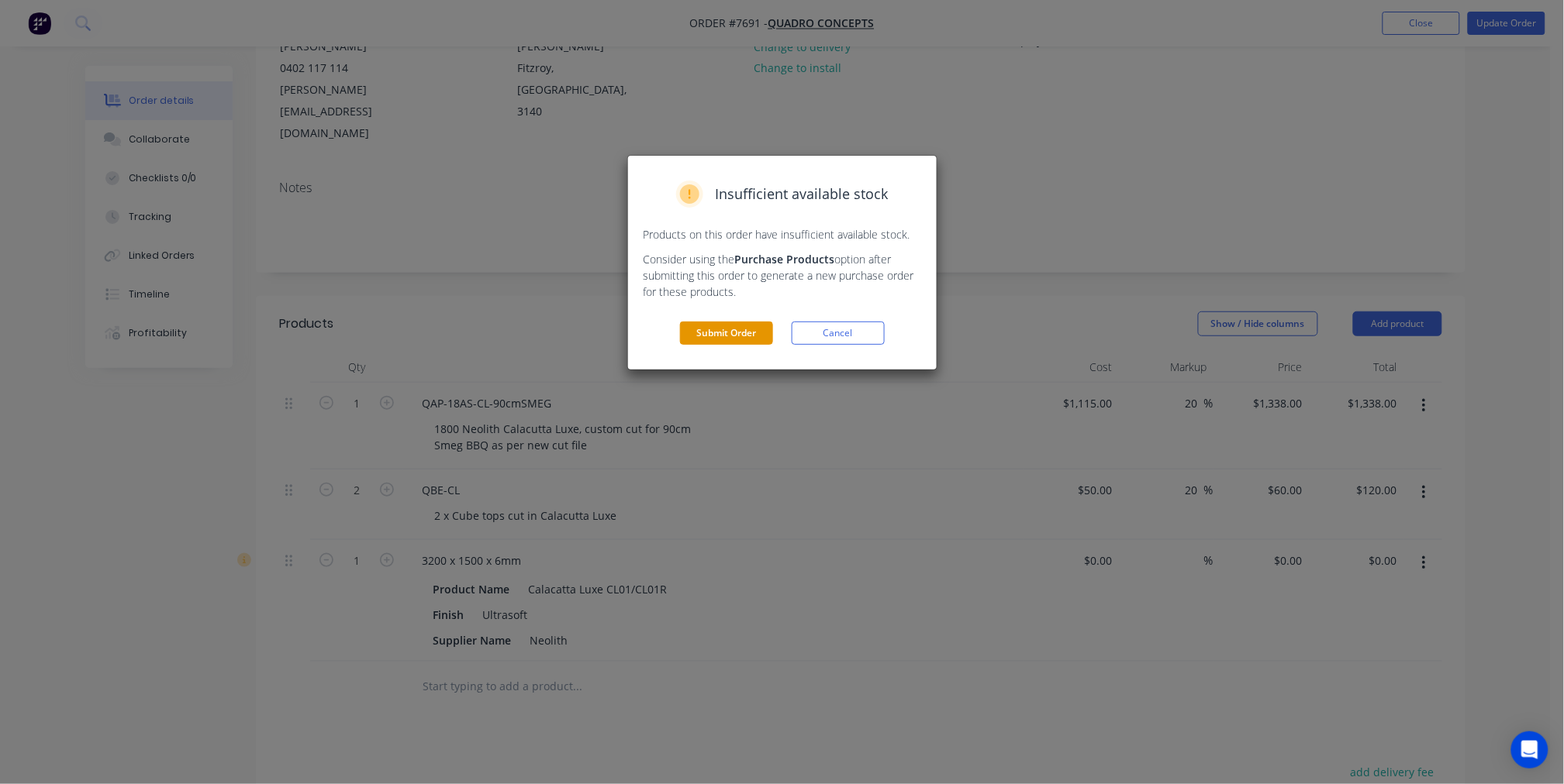
click at [739, 329] on button "Submit Order" at bounding box center [727, 334] width 93 height 23
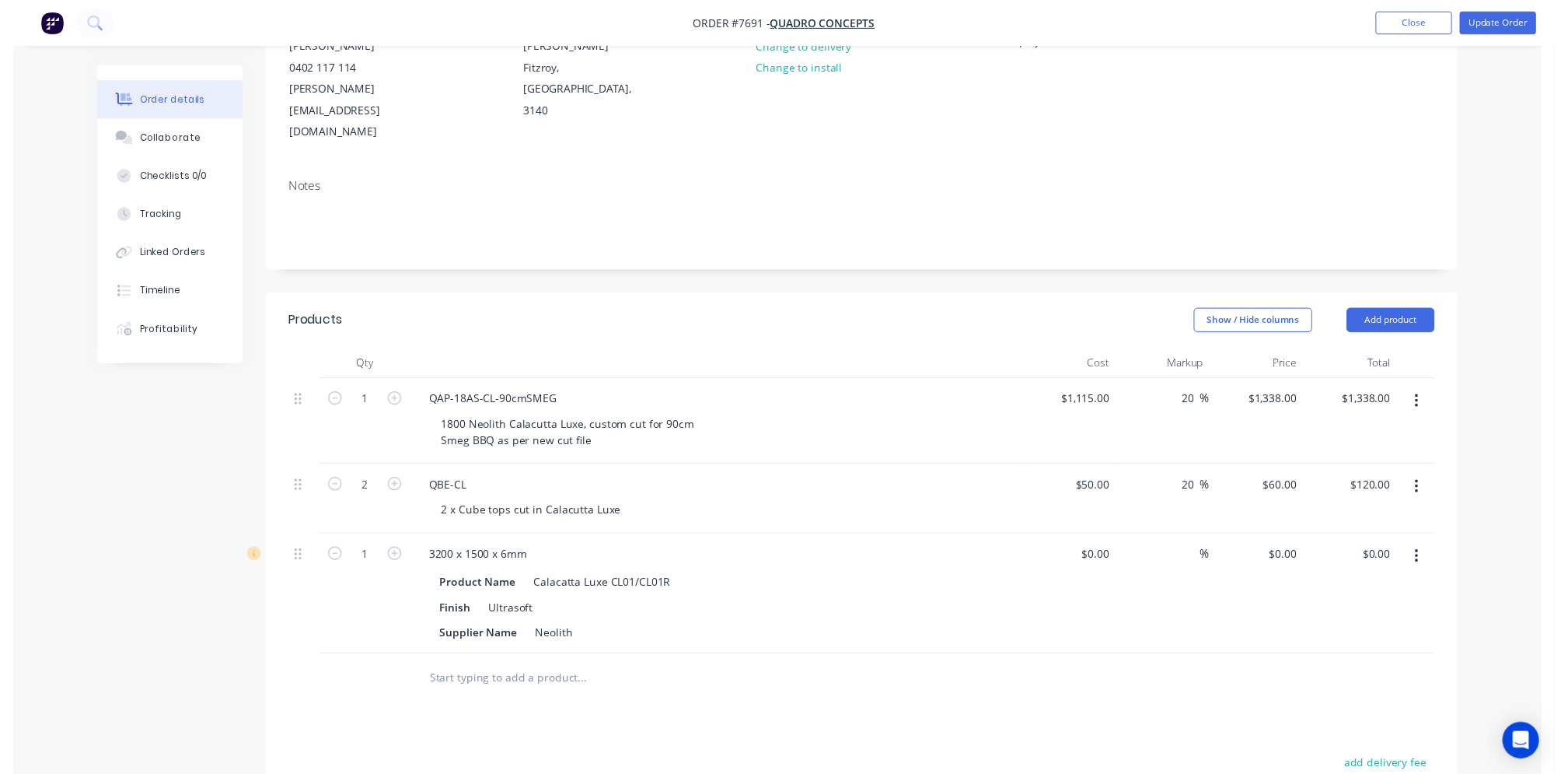
scroll to position [0, 0]
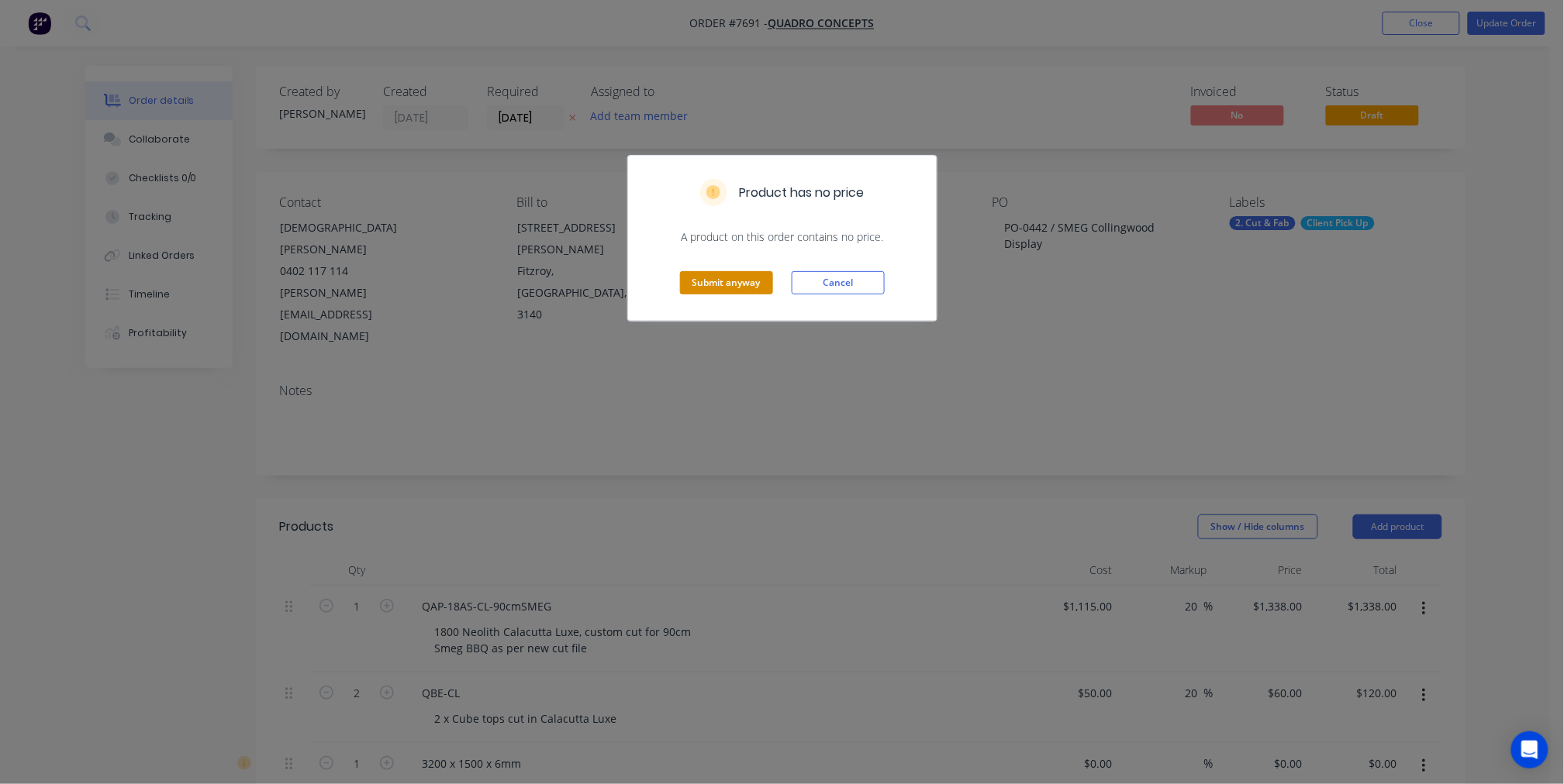
click at [700, 295] on button "Submit anyway" at bounding box center [727, 283] width 93 height 23
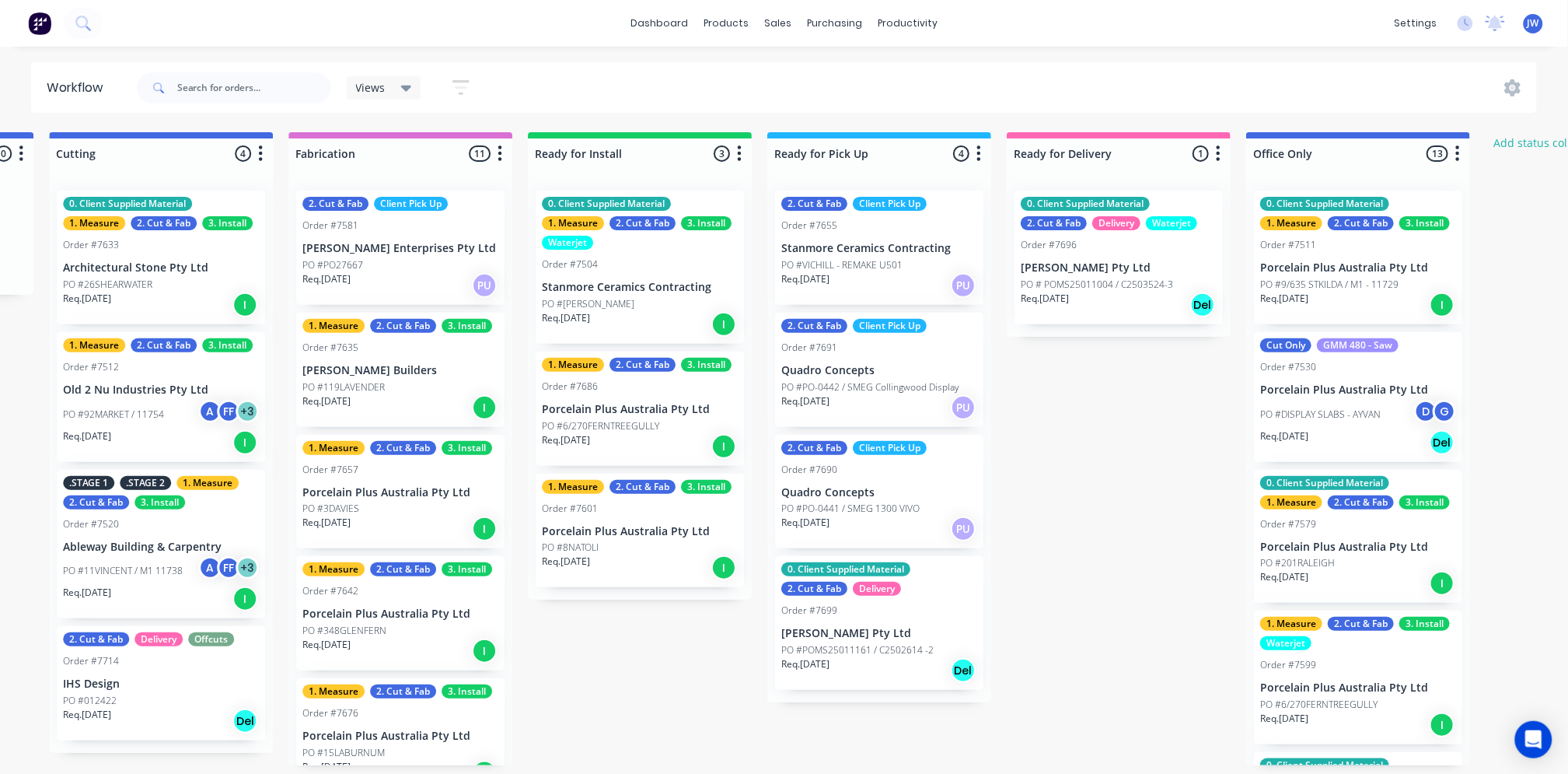
scroll to position [0, 1427]
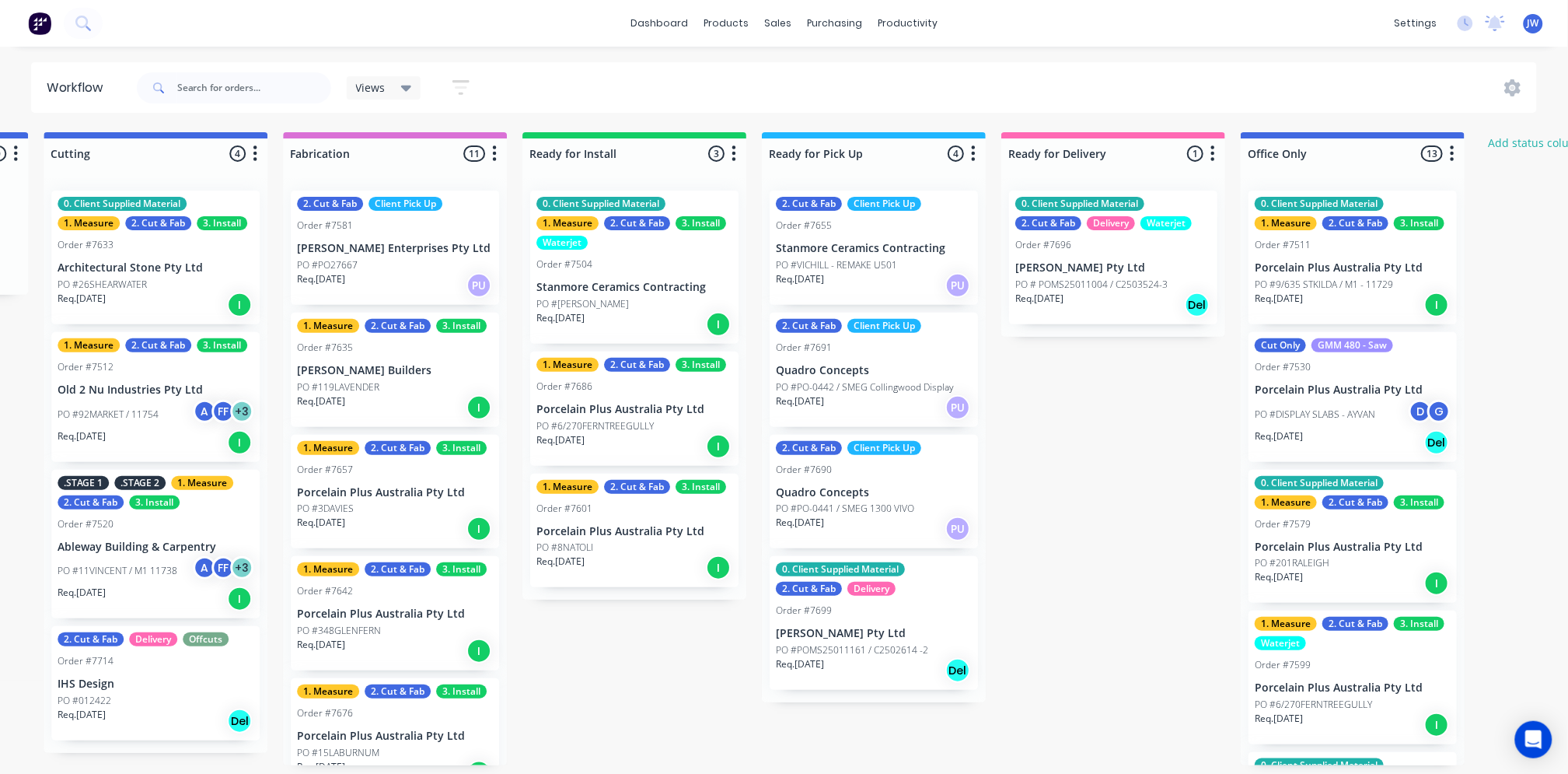
click at [856, 506] on p "PO #PO-0441 / SMEG 1300 VIVO" at bounding box center [845, 509] width 139 height 14
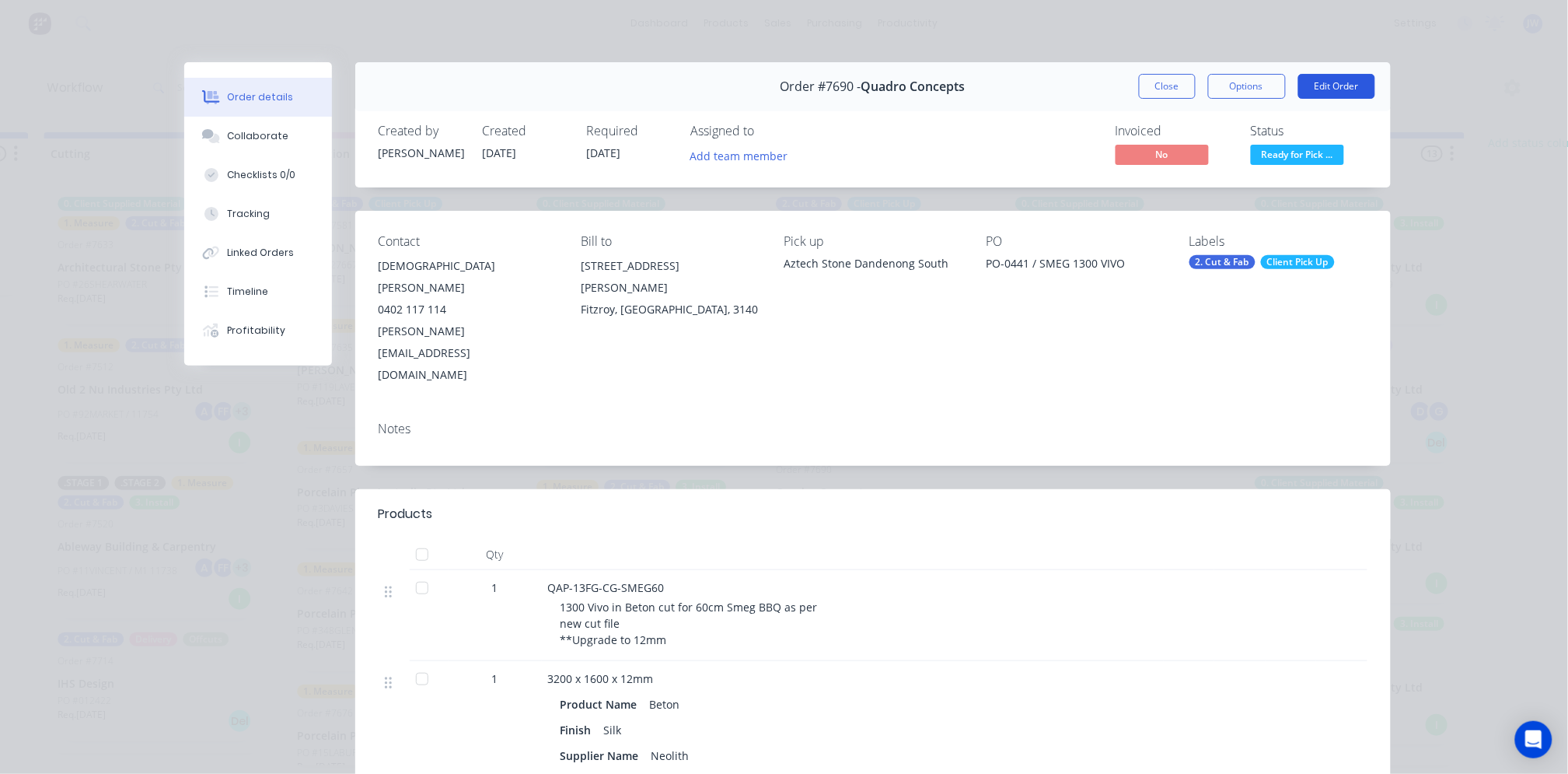
click at [1354, 88] on button "Edit Order" at bounding box center [1337, 86] width 77 height 24
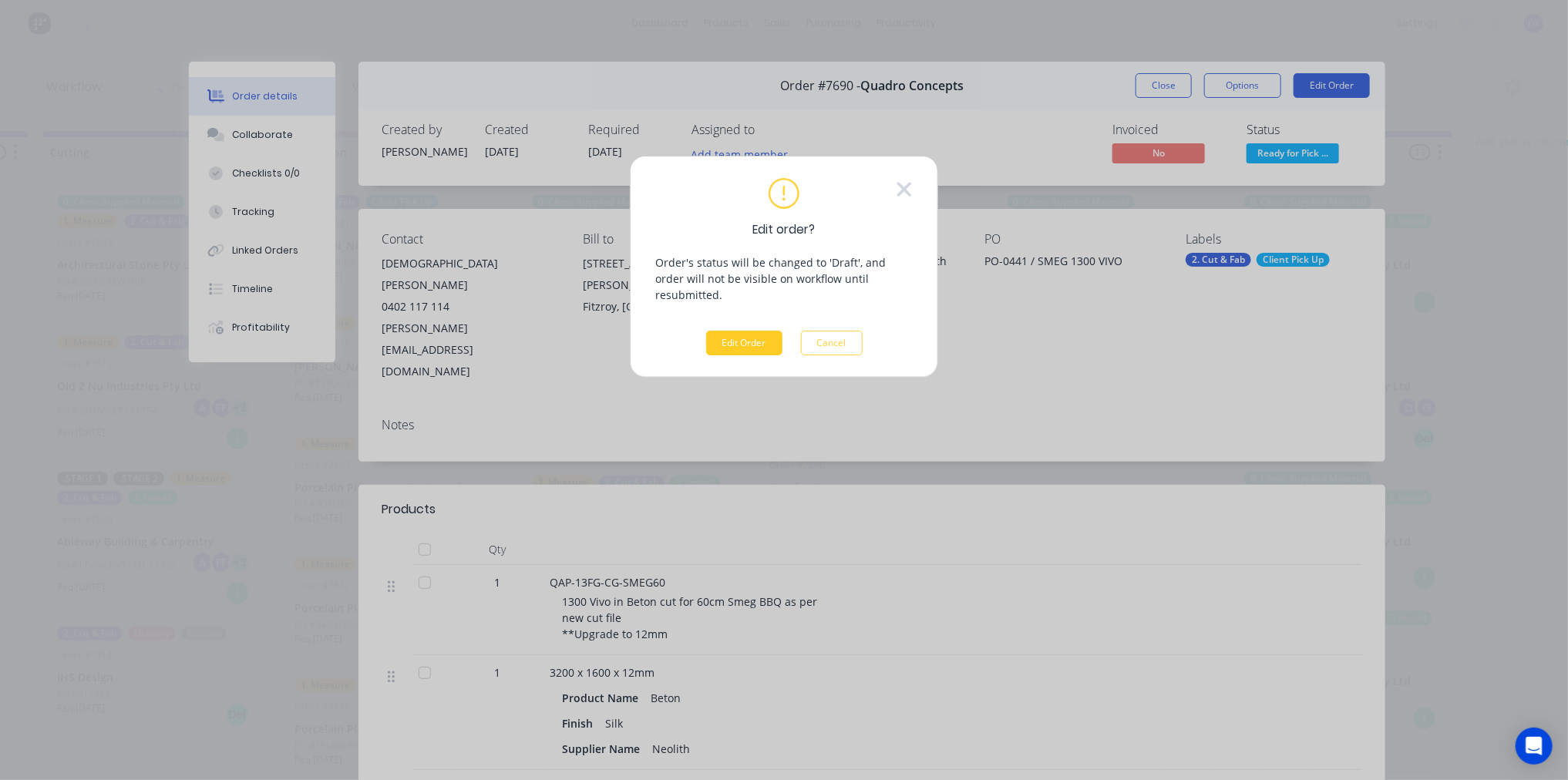
click at [758, 331] on button "Edit Order" at bounding box center [744, 343] width 76 height 24
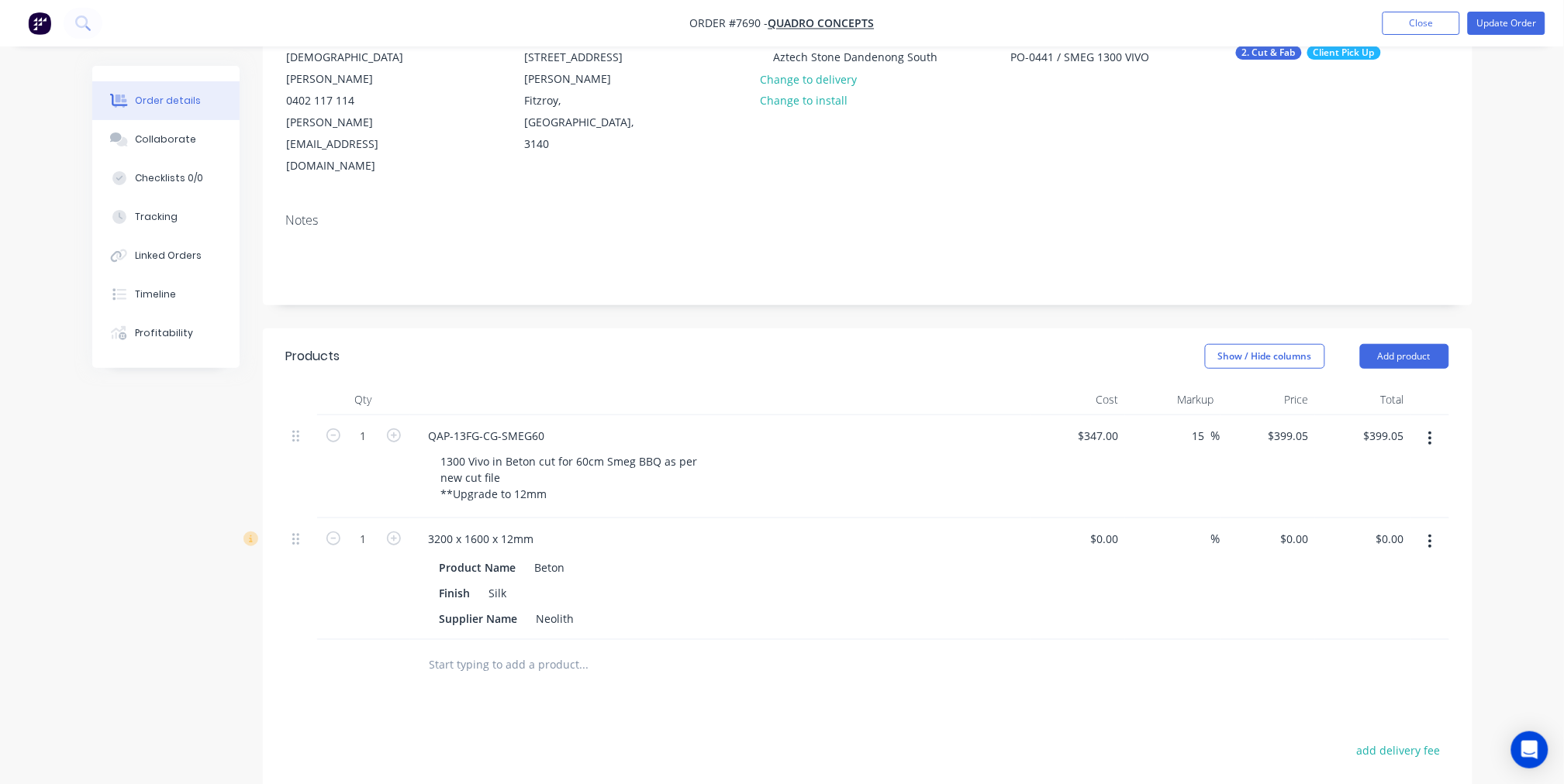
scroll to position [172, 0]
click at [1200, 423] on input "15" at bounding box center [1201, 434] width 20 height 22
type input "1"
type input "20"
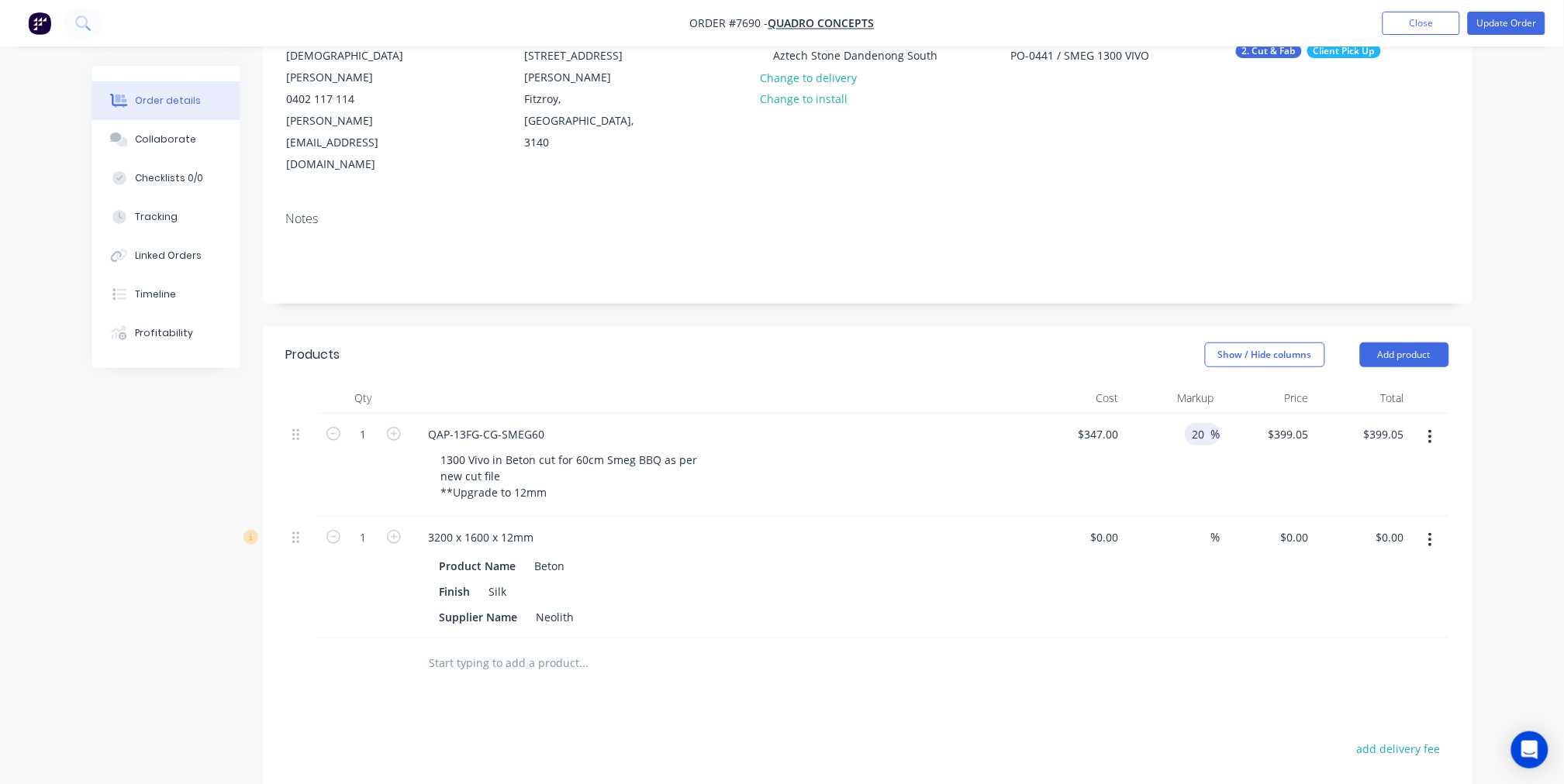
type input "$416.40"
click at [1068, 653] on div "Products Show / Hide columns Add product Qty Cost Markup Price Total 1 QAP-13FG…" at bounding box center [867, 694] width 1210 height 734
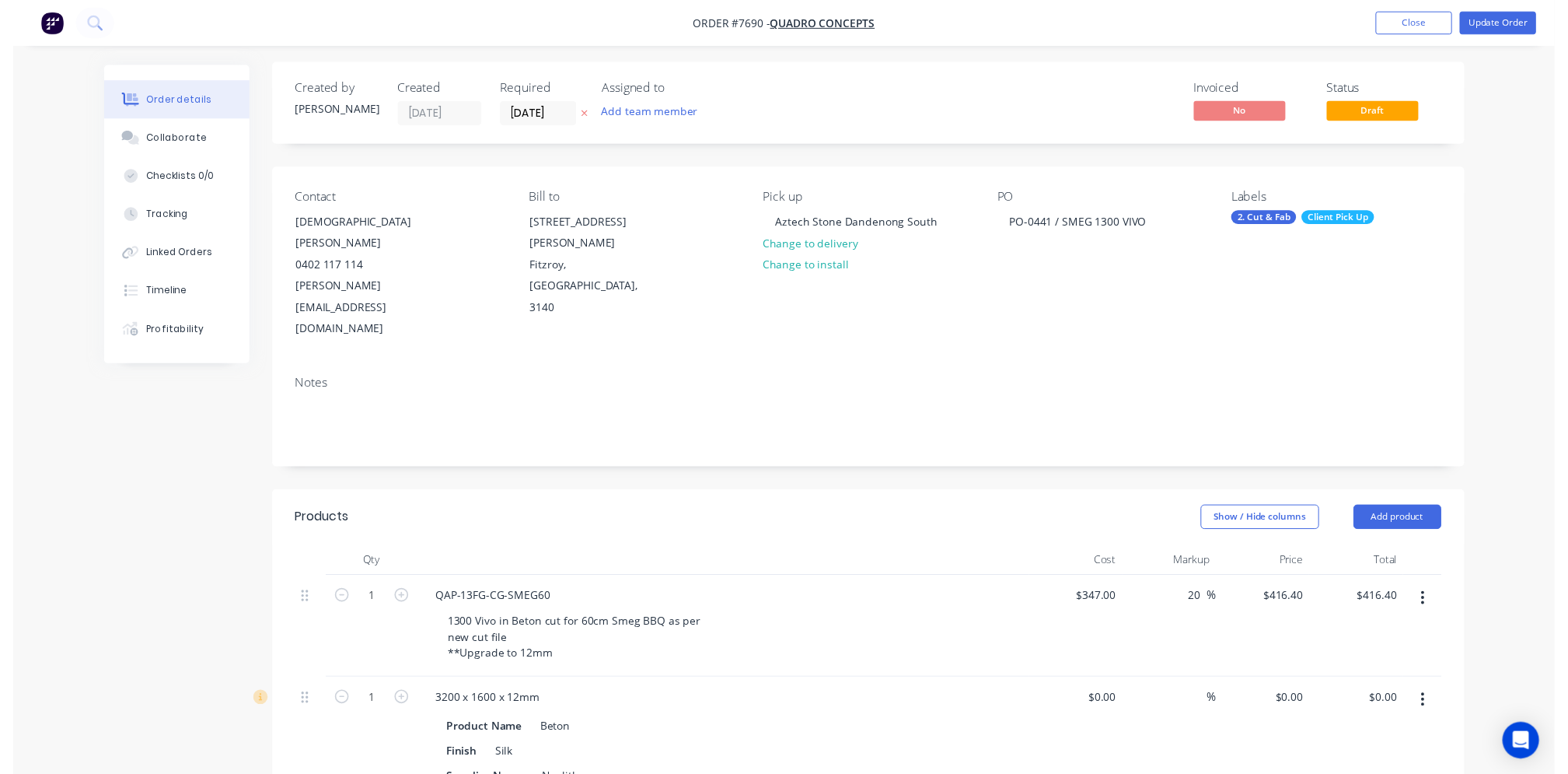
scroll to position [0, 0]
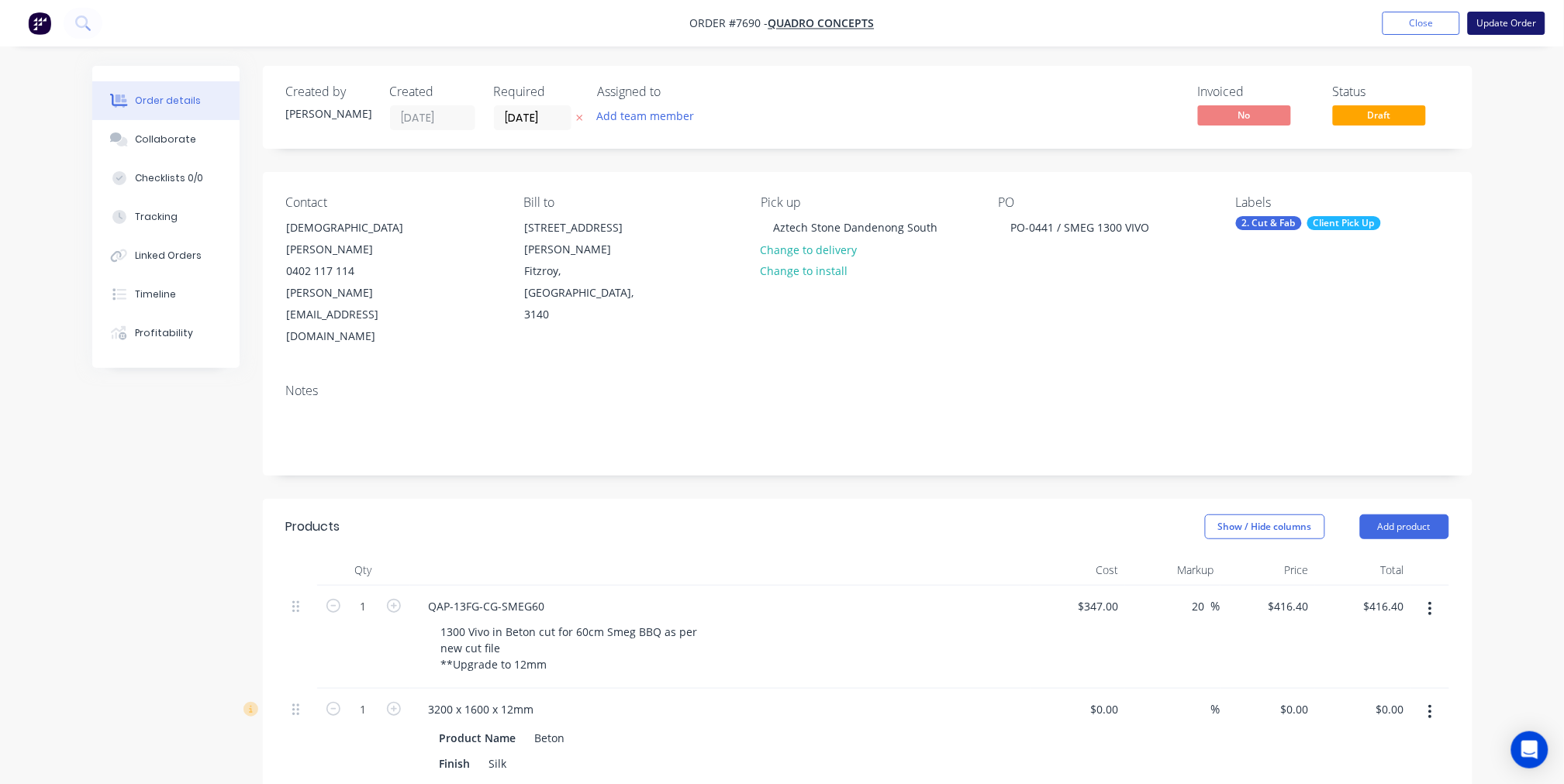
click at [1513, 18] on button "Update Order" at bounding box center [1507, 23] width 78 height 23
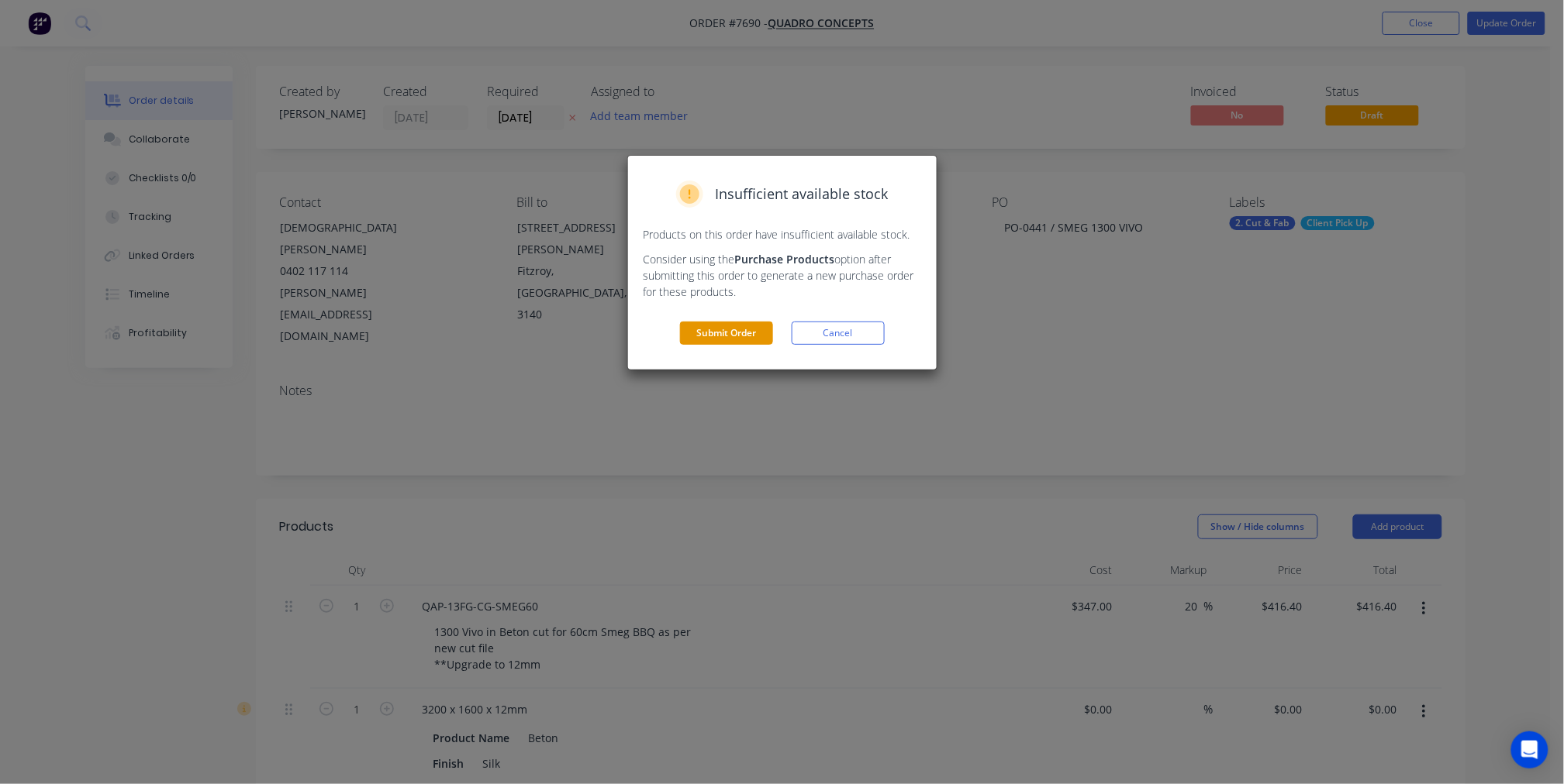
click at [762, 336] on button "Submit Order" at bounding box center [727, 334] width 93 height 23
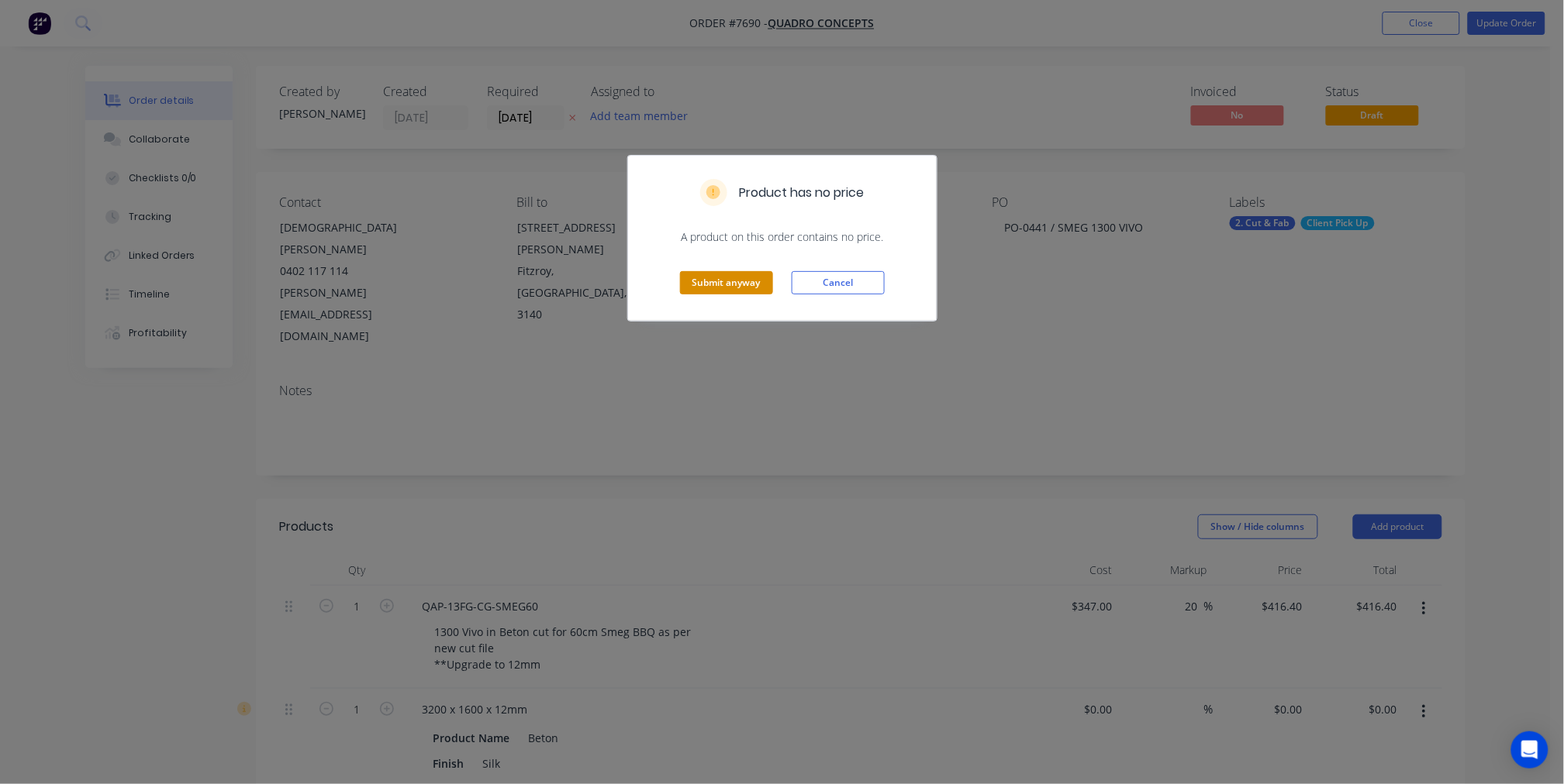
click at [710, 276] on button "Submit anyway" at bounding box center [727, 283] width 93 height 23
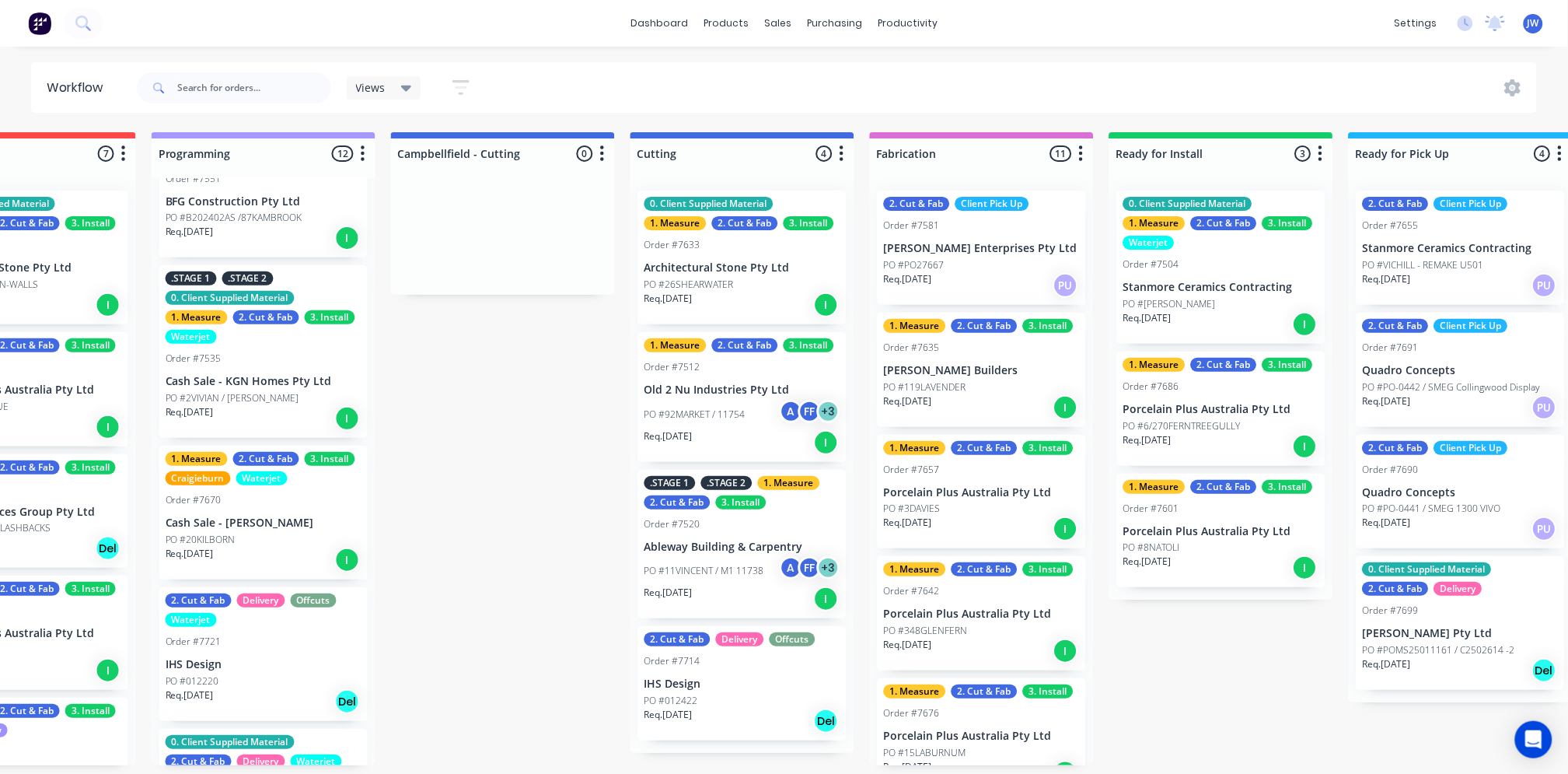
scroll to position [0, 840]
click at [693, 713] on p "Req. [DATE]" at bounding box center [668, 714] width 48 height 14
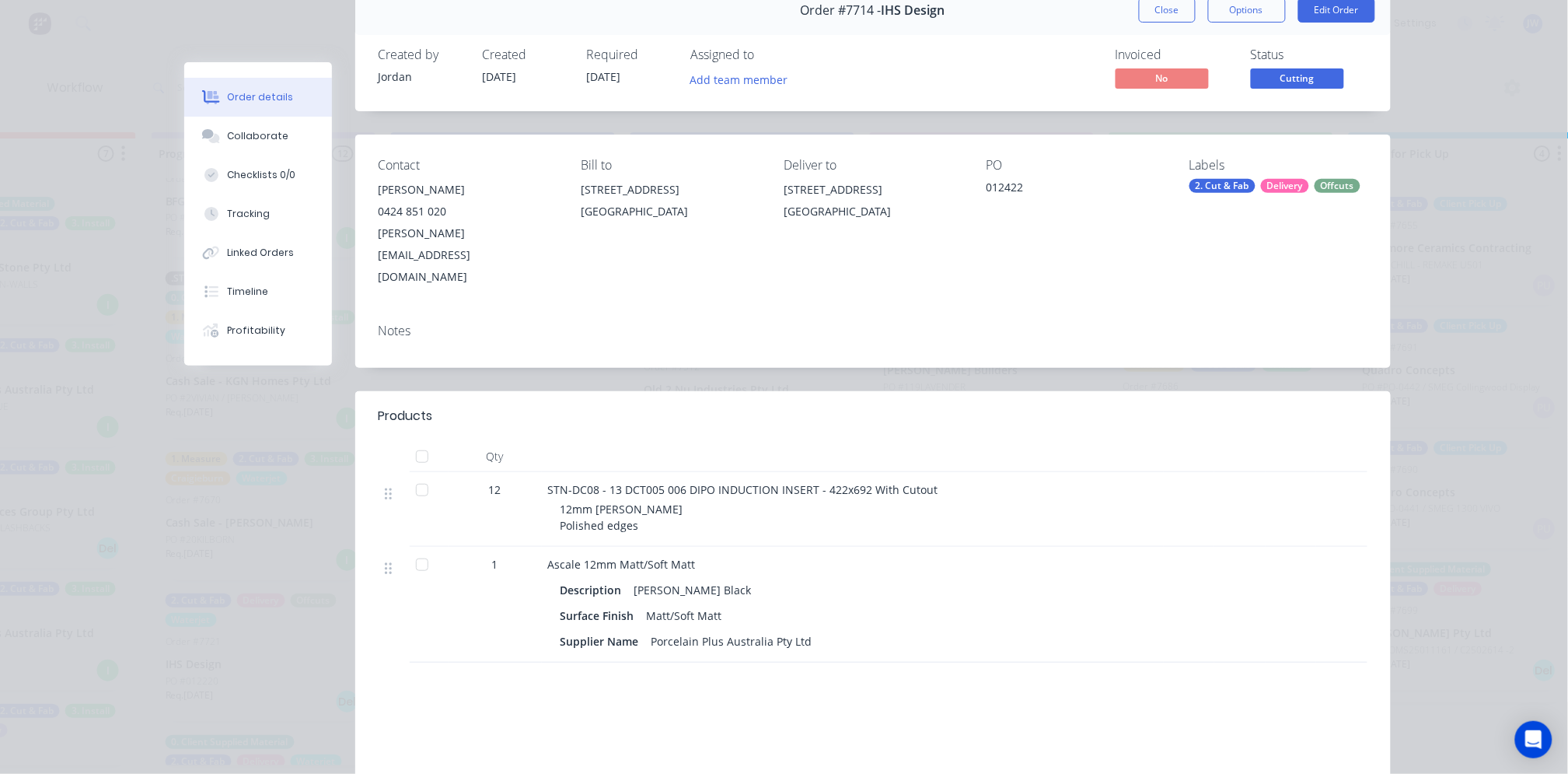
scroll to position [0, 0]
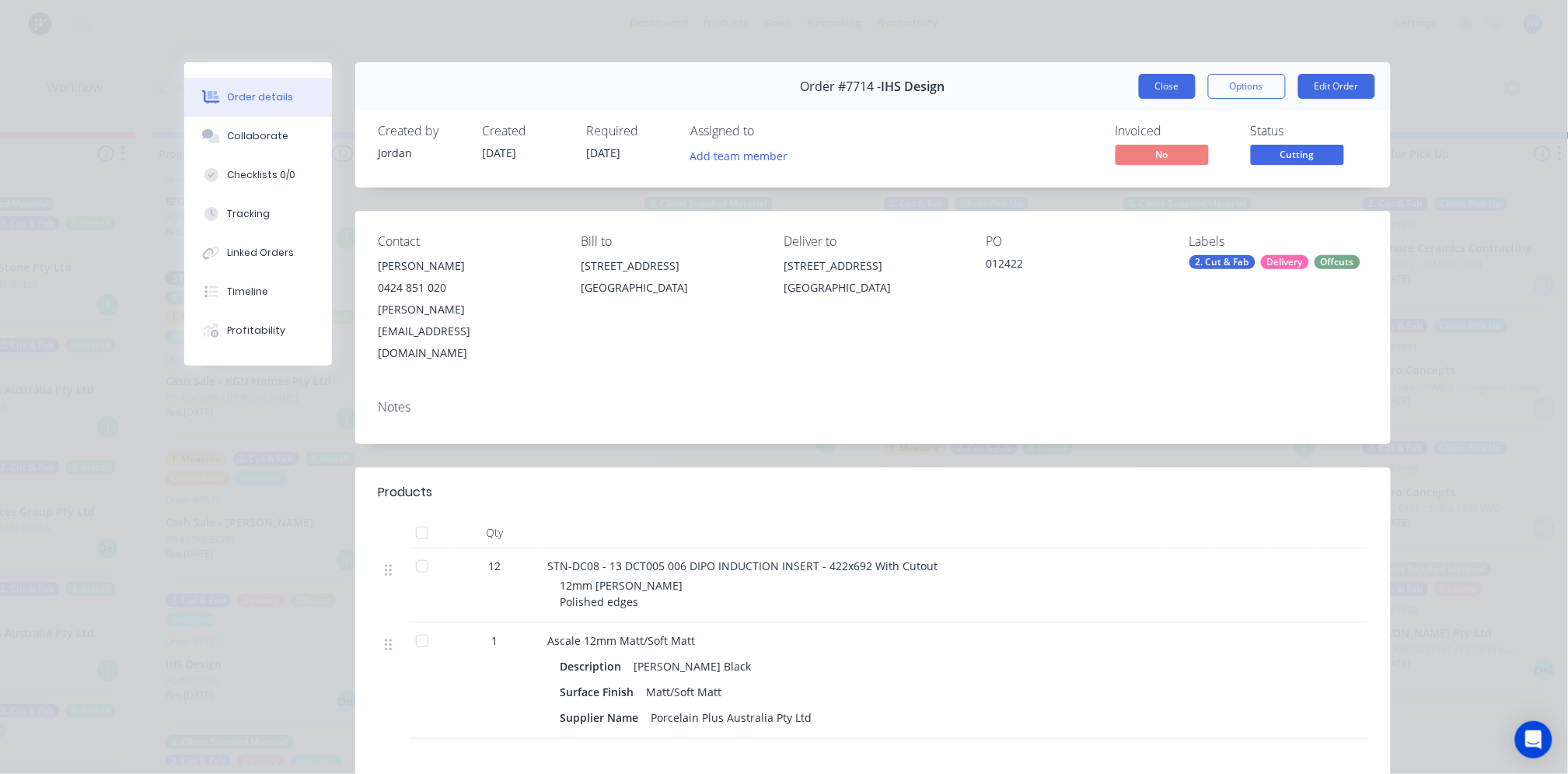
click at [1146, 78] on button "Close" at bounding box center [1167, 86] width 57 height 24
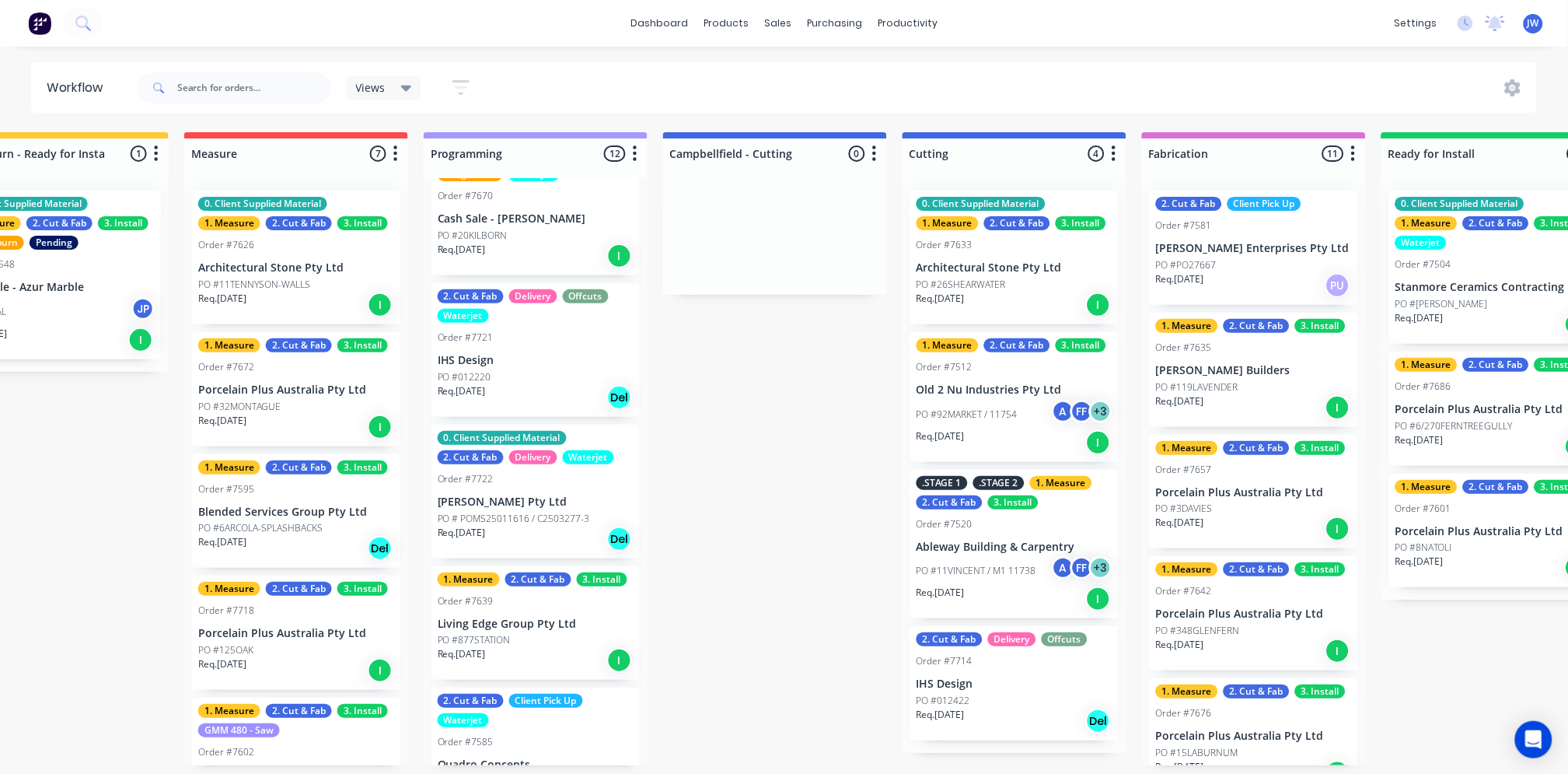
scroll to position [563, 0]
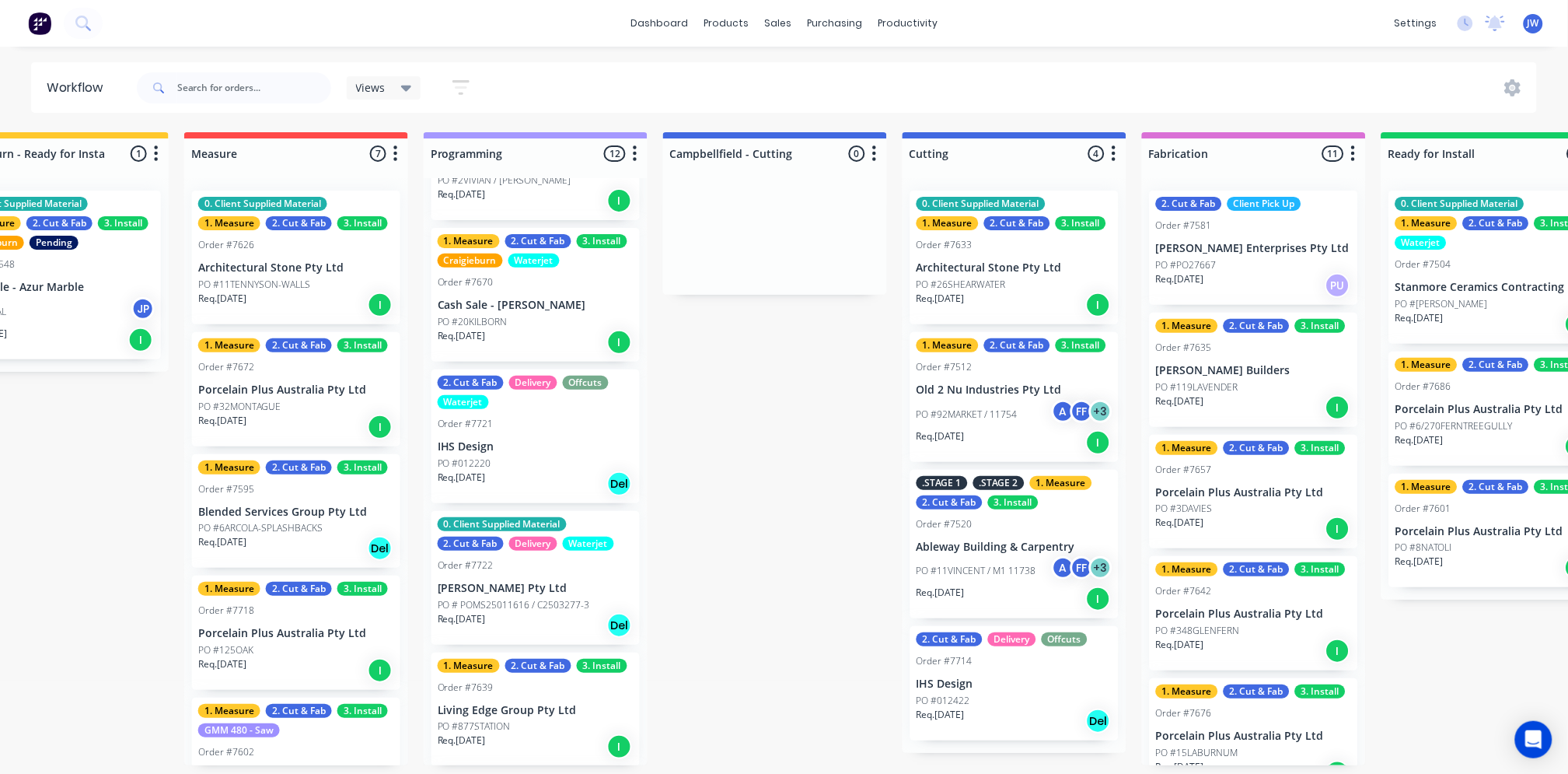
click at [534, 584] on p "[PERSON_NAME] Pty Ltd" at bounding box center [536, 589] width 196 height 14
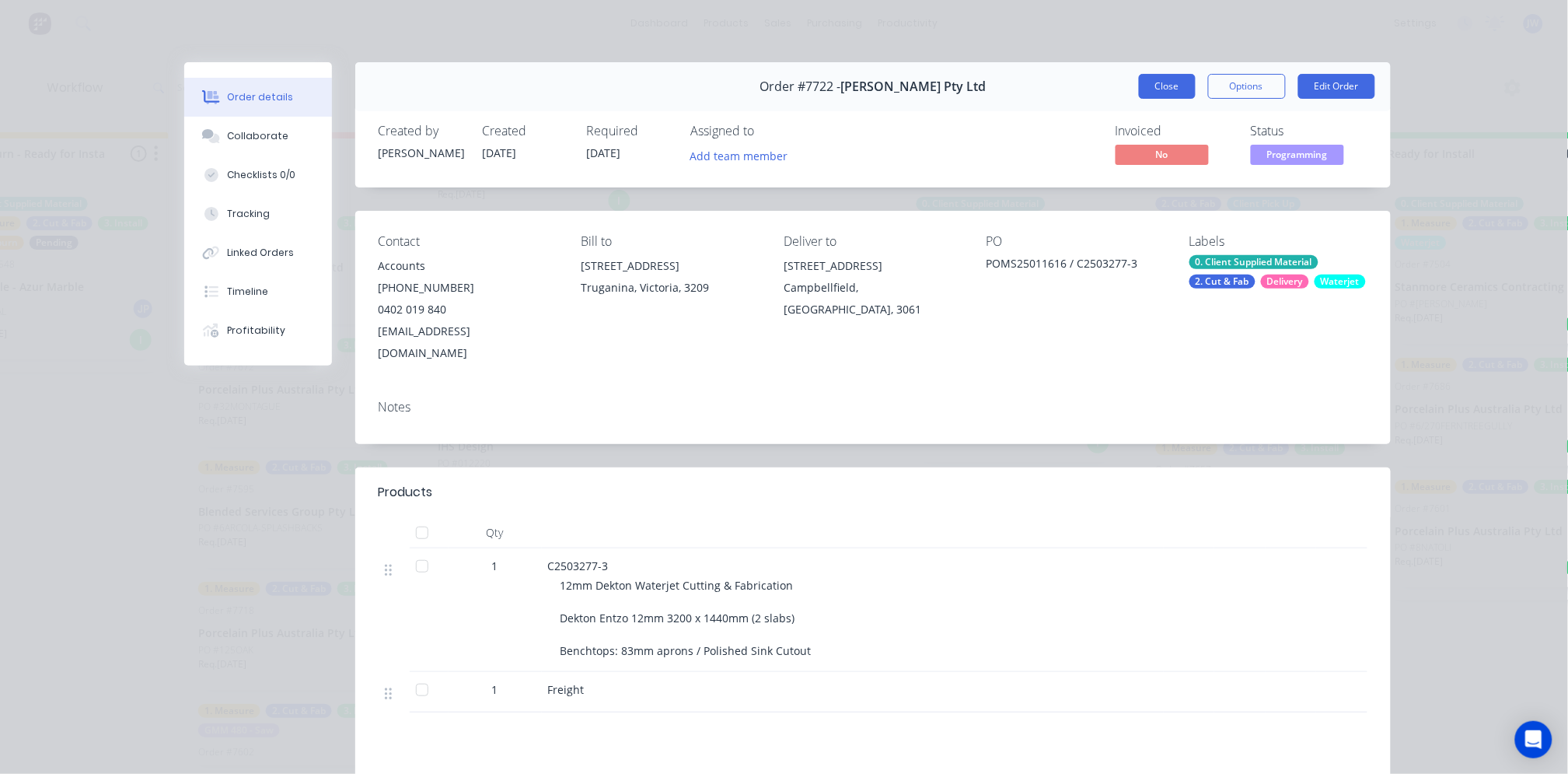
click at [1163, 87] on button "Close" at bounding box center [1167, 86] width 57 height 24
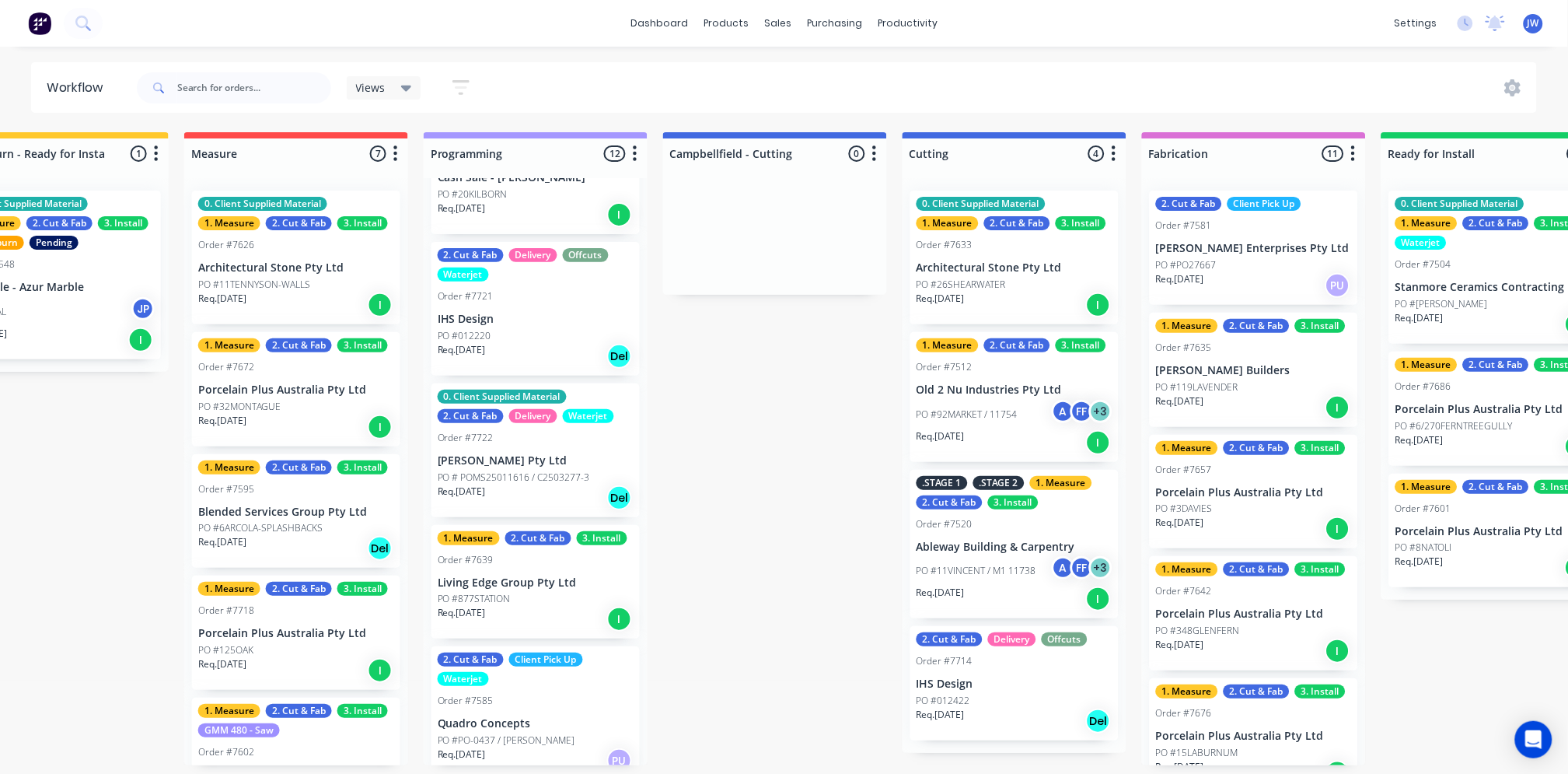
scroll to position [778, 0]
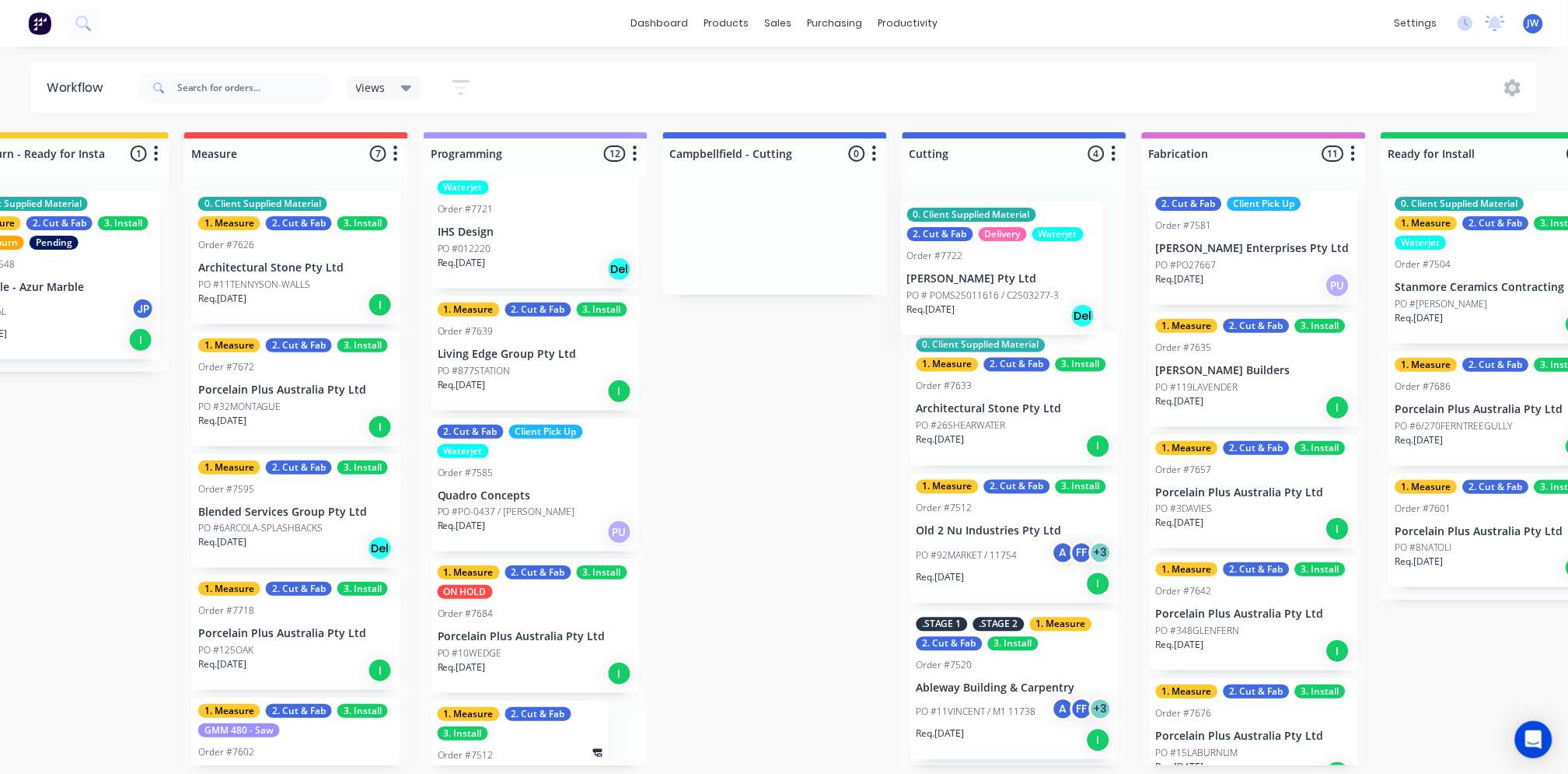
drag, startPoint x: 500, startPoint y: 385, endPoint x: 977, endPoint y: 290, distance: 486.4
click at [977, 290] on div "Submitted 14 Status colour #273444 hex #273444 Save Cancel Summaries Total orde…" at bounding box center [1055, 448] width 3270 height 633
click at [735, 465] on div "Submitted 14 Status colour #273444 hex #273444 Save Cancel Summaries Total orde…" at bounding box center [1055, 448] width 3270 height 633
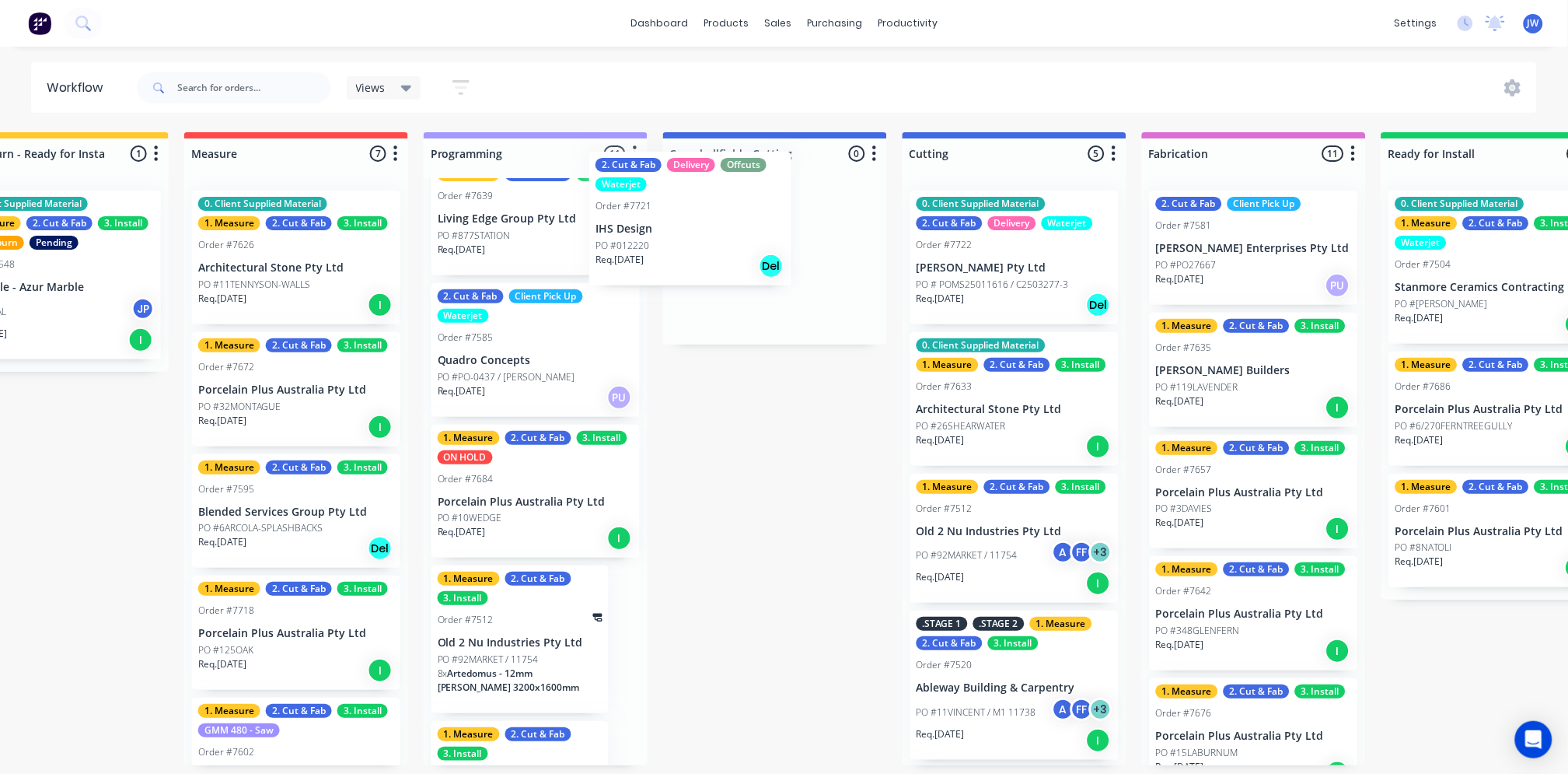
scroll to position [771, 0]
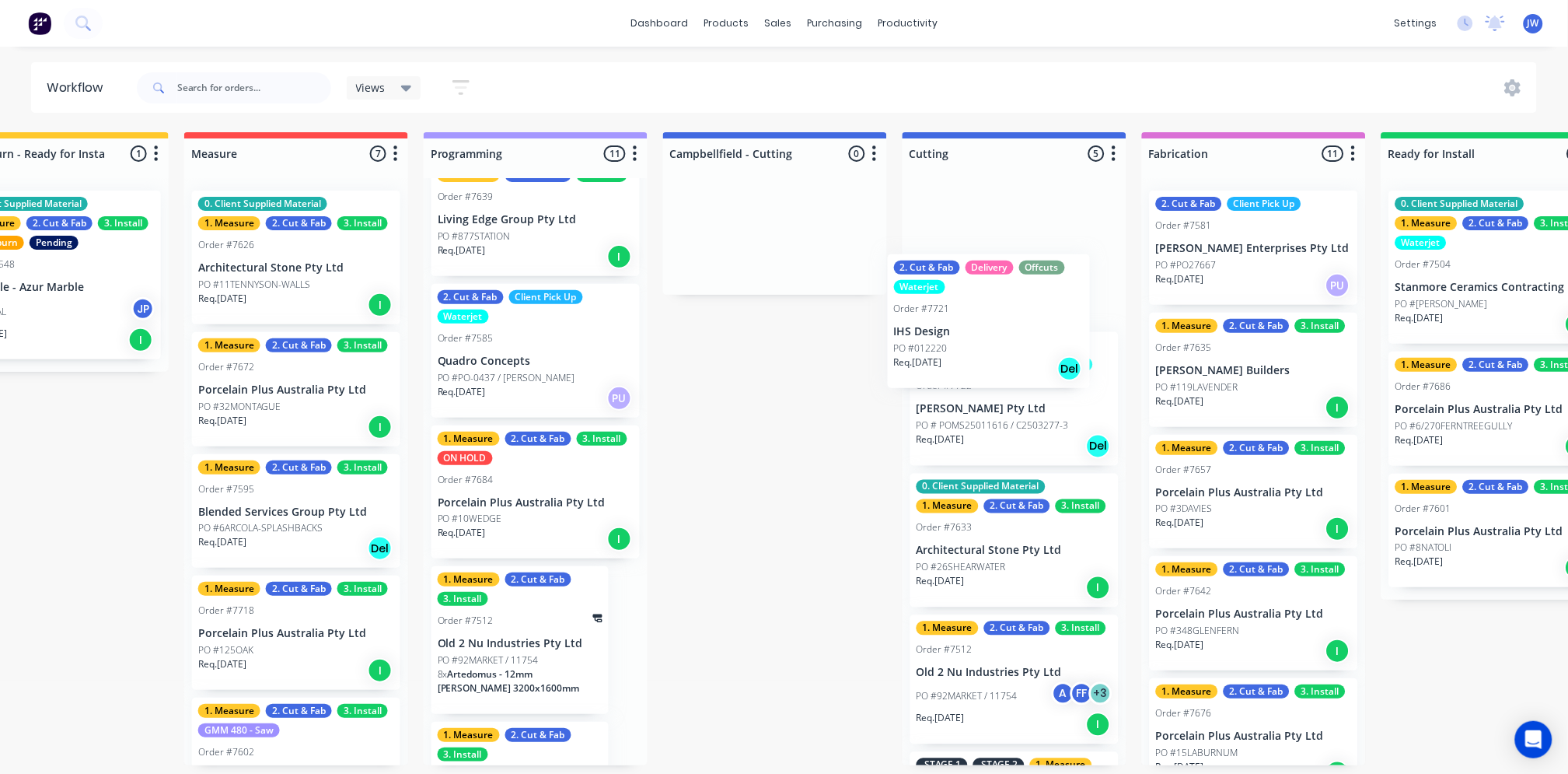
drag, startPoint x: 494, startPoint y: 258, endPoint x: 1023, endPoint y: 347, distance: 536.4
click at [1023, 347] on div "Submitted 14 Status colour #273444 hex #273444 Save Cancel Summaries Total orde…" at bounding box center [1055, 448] width 3270 height 633
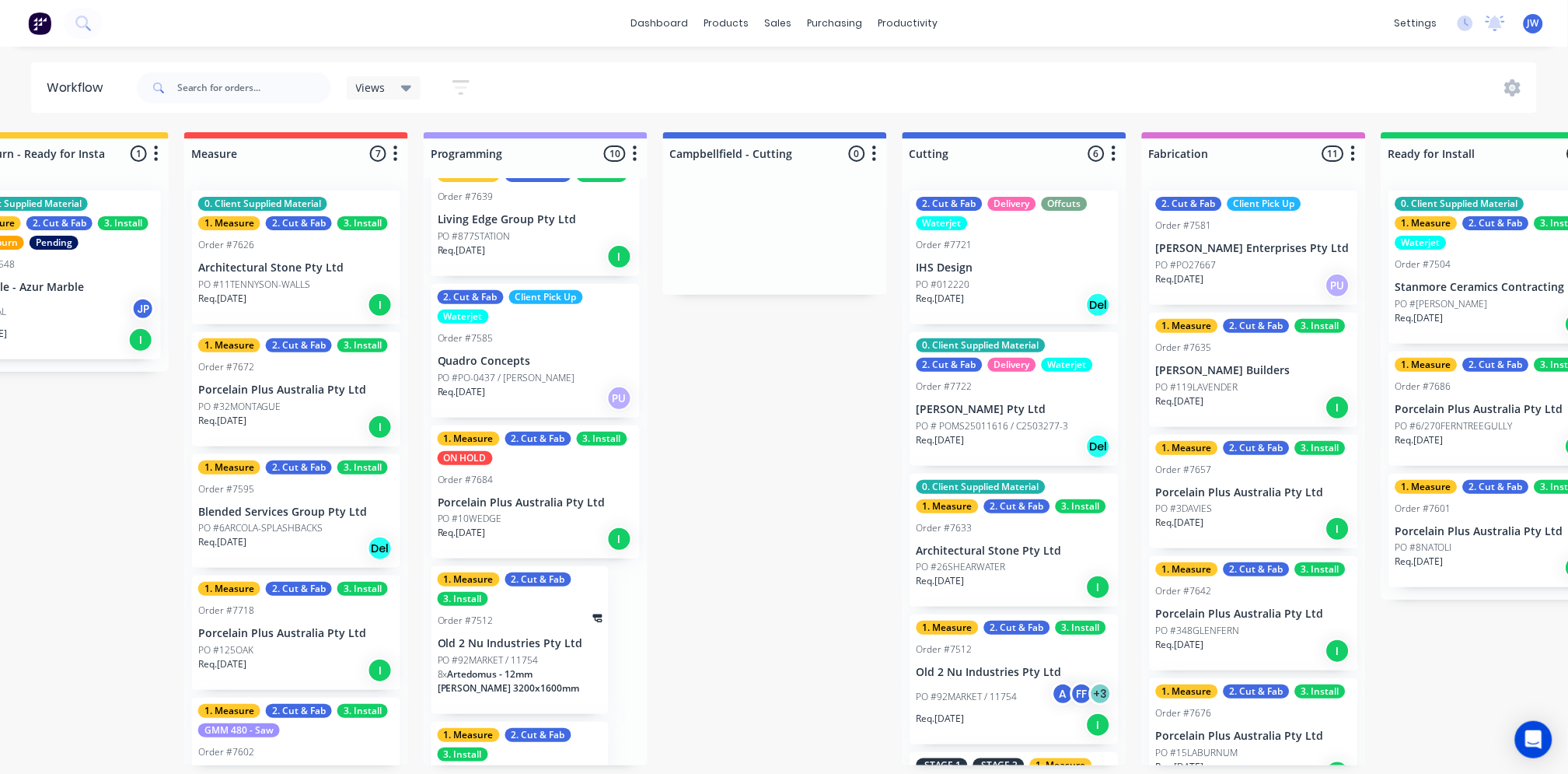
click at [845, 454] on div "Submitted 14 Status colour #273444 hex #273444 Save Cancel Summaries Total orde…" at bounding box center [1055, 448] width 3270 height 633
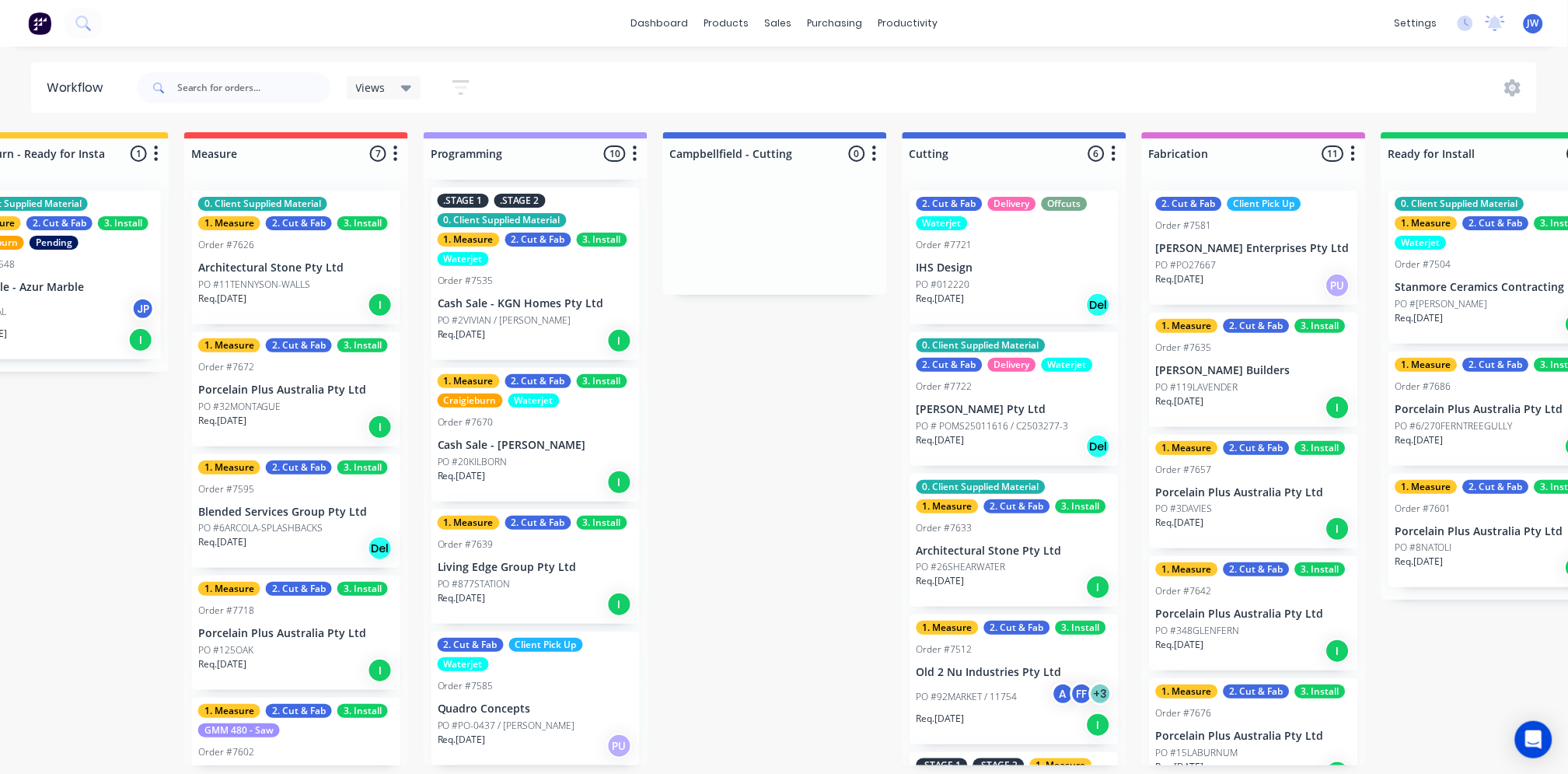
scroll to position [454, 0]
